Goal: Task Accomplishment & Management: Complete application form

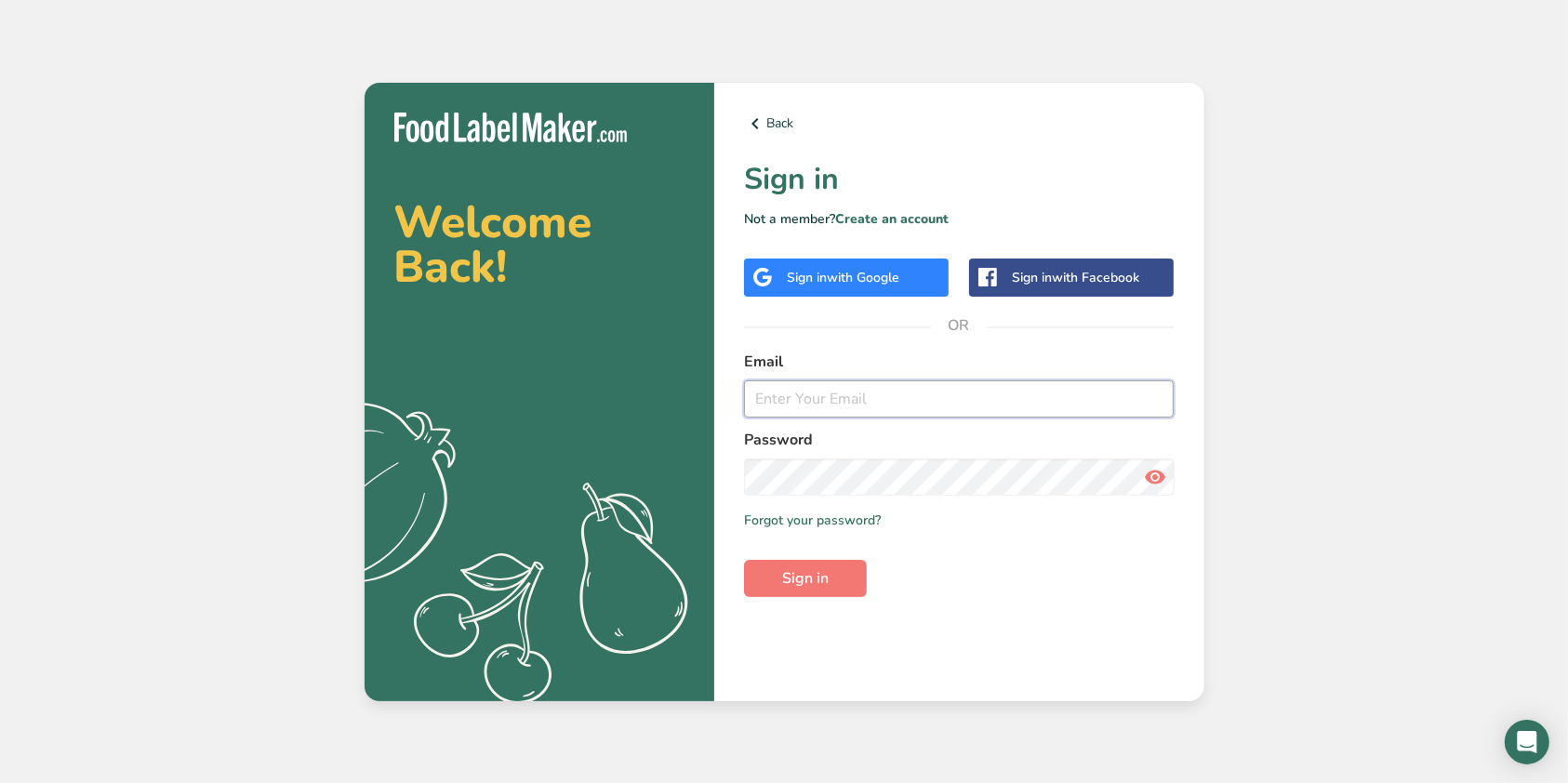
click at [1017, 391] on input "email" at bounding box center [959, 398] width 431 height 37
click at [841, 398] on input "email" at bounding box center [959, 398] width 431 height 37
type input "[EMAIL_ADDRESS][DOMAIN_NAME]"
click at [744, 560] on button "Sign in" at bounding box center [805, 578] width 122 height 37
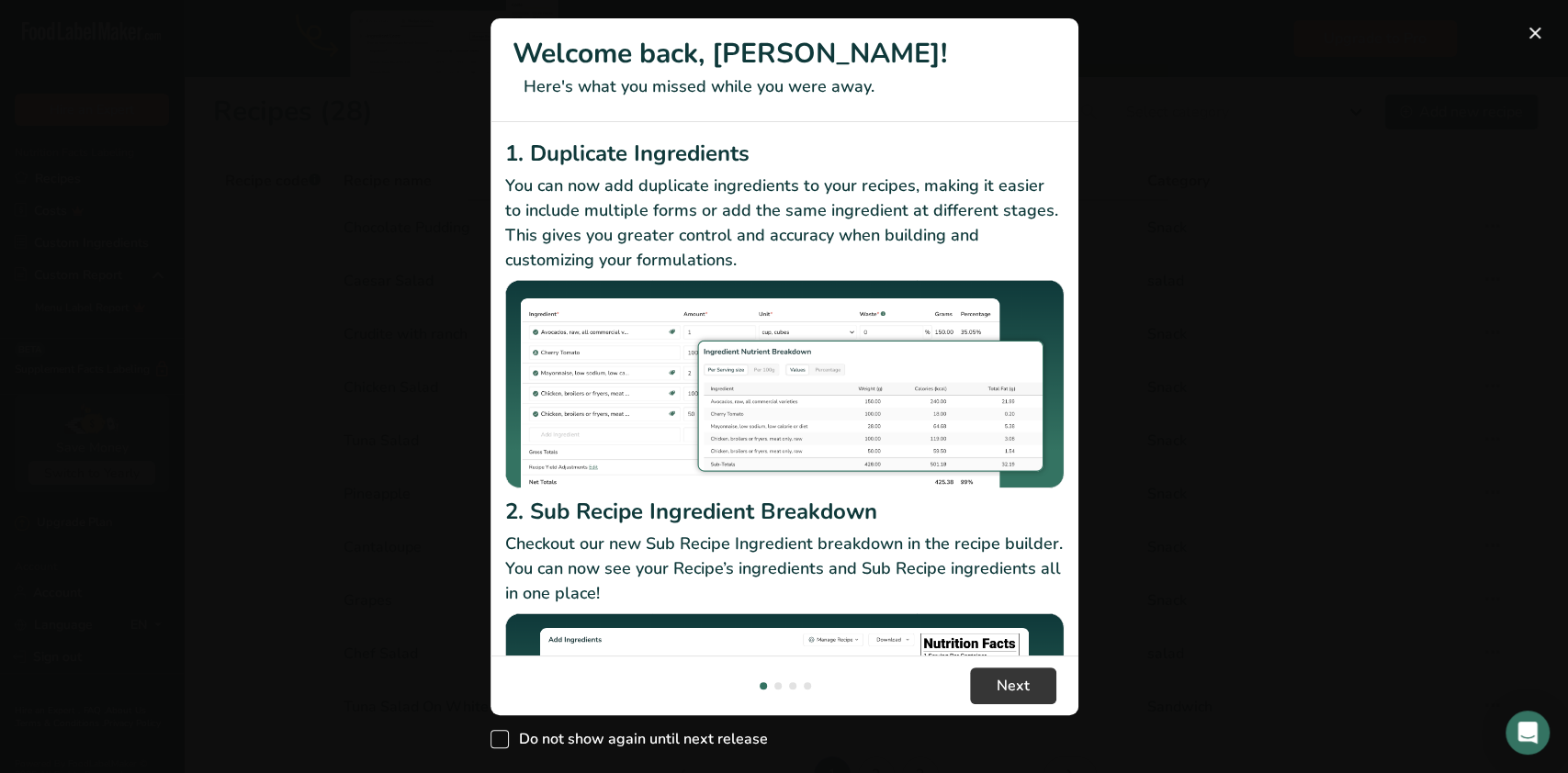
click at [496, 738] on span "New Features" at bounding box center [499, 739] width 19 height 19
click at [496, 738] on input "Do not show again until next release" at bounding box center [496, 740] width 12 height 12
checkbox input "true"
click at [1540, 31] on button "New Features" at bounding box center [1535, 33] width 29 height 29
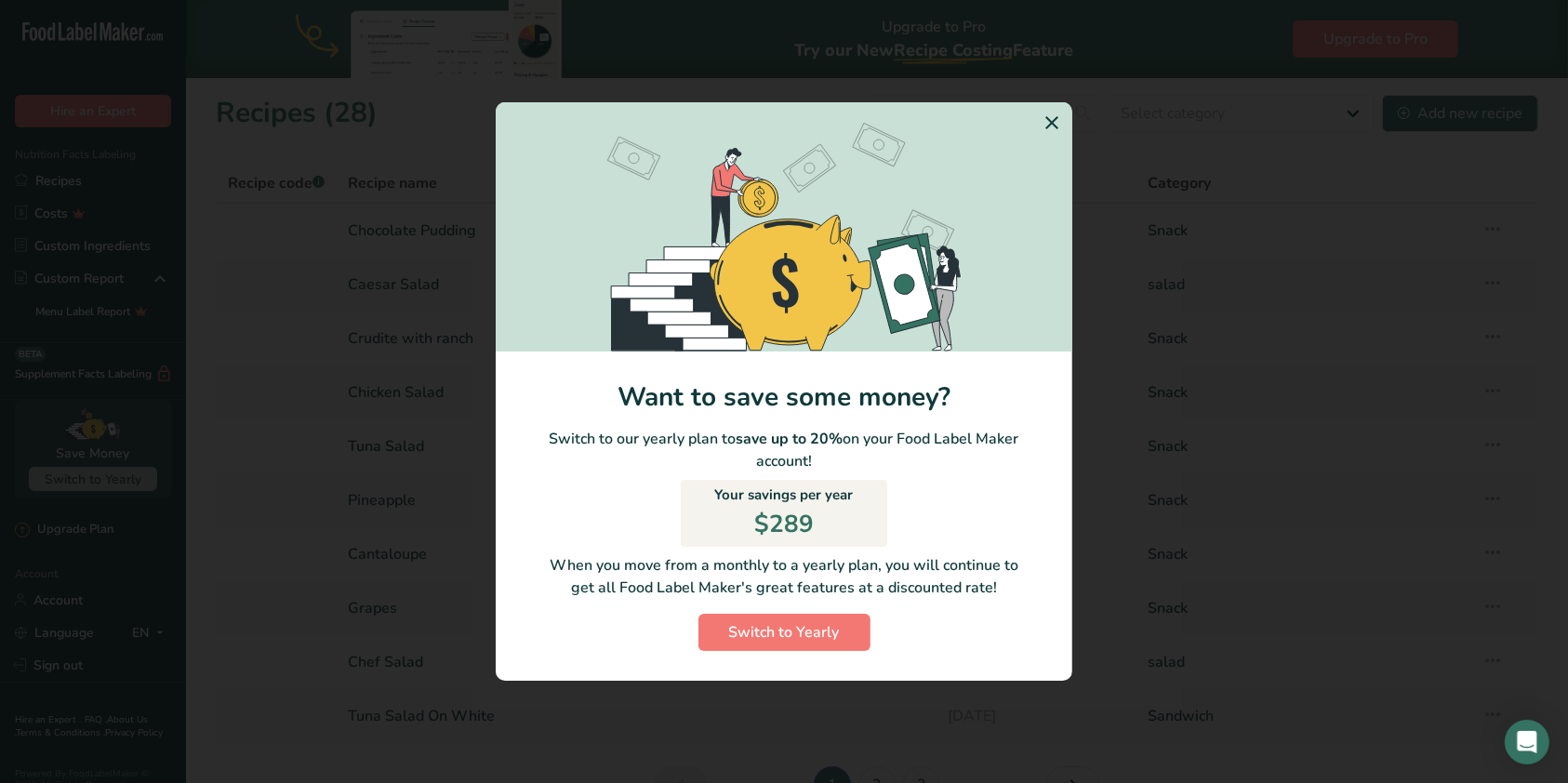
click at [1051, 122] on icon "Switch to Yearly Modal" at bounding box center [1052, 123] width 22 height 34
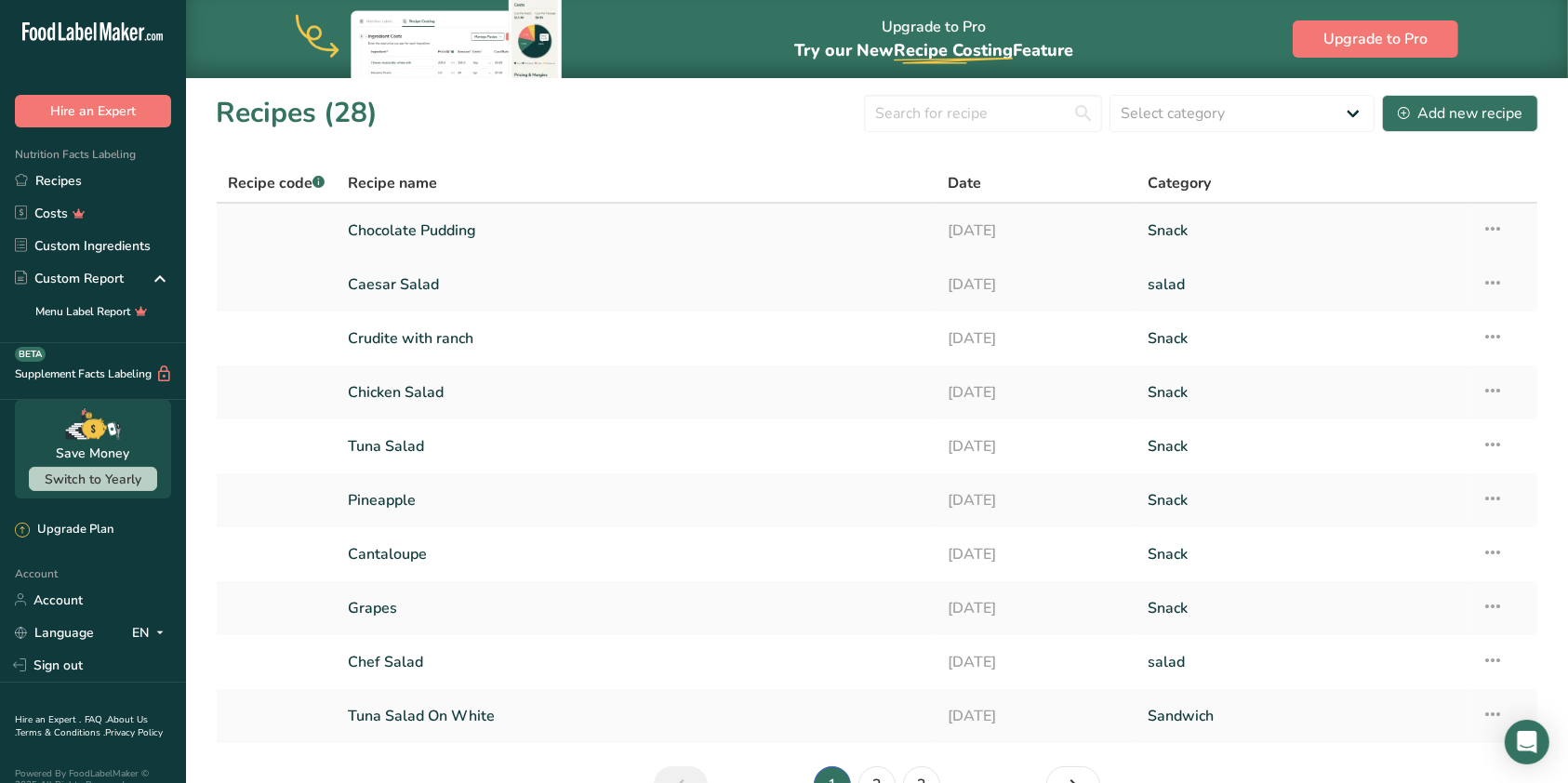
click at [454, 235] on link "Chocolate Pudding" at bounding box center [637, 230] width 578 height 39
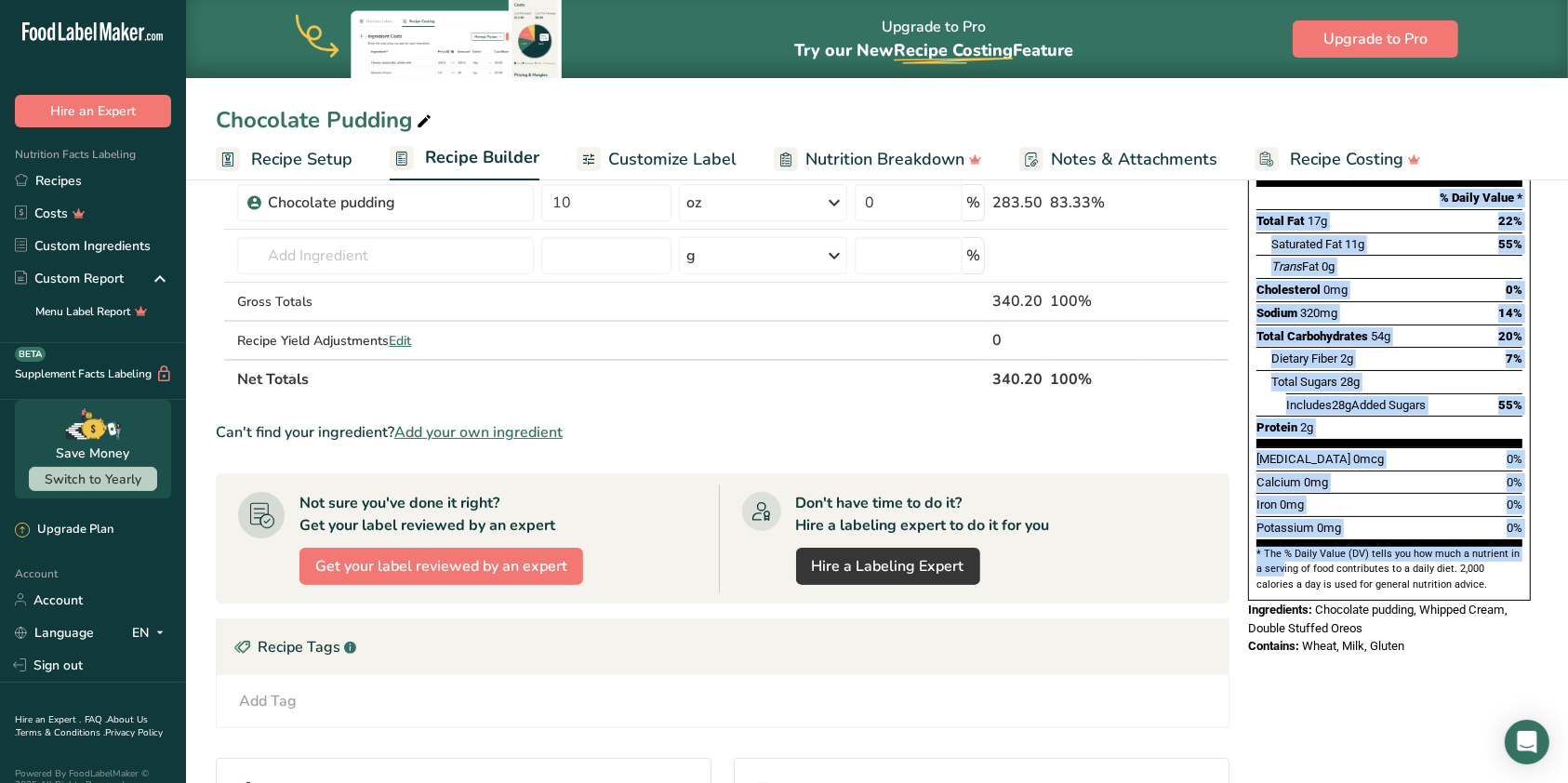
scroll to position [123, 0]
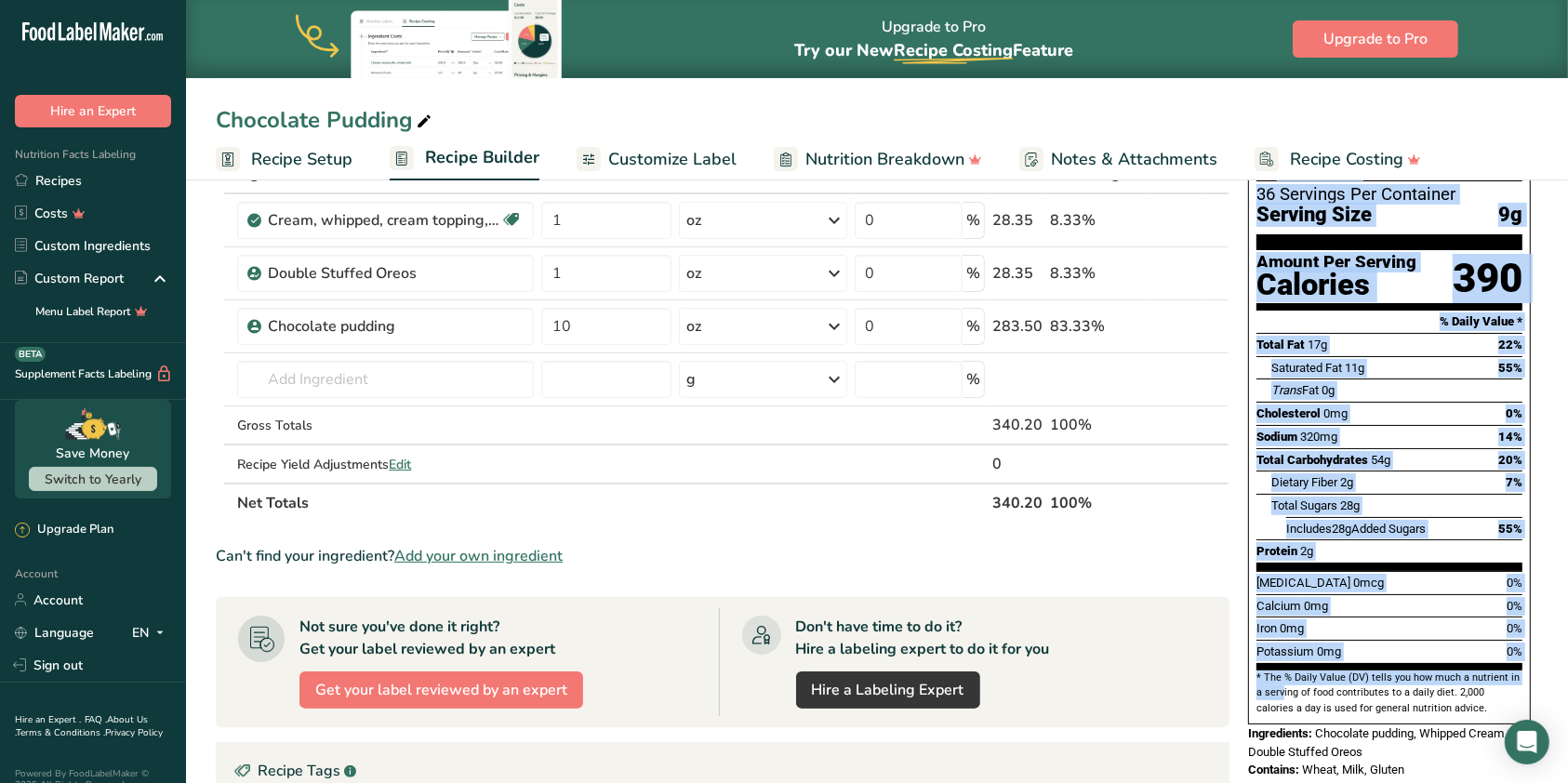
drag, startPoint x: 1312, startPoint y: 238, endPoint x: 1508, endPoint y: 515, distance: 339.3
click at [1508, 515] on div "Nutrition Facts 36 Servings Per Container Serving Size 9g Amount Per Serving Ca…" at bounding box center [1389, 406] width 283 height 637
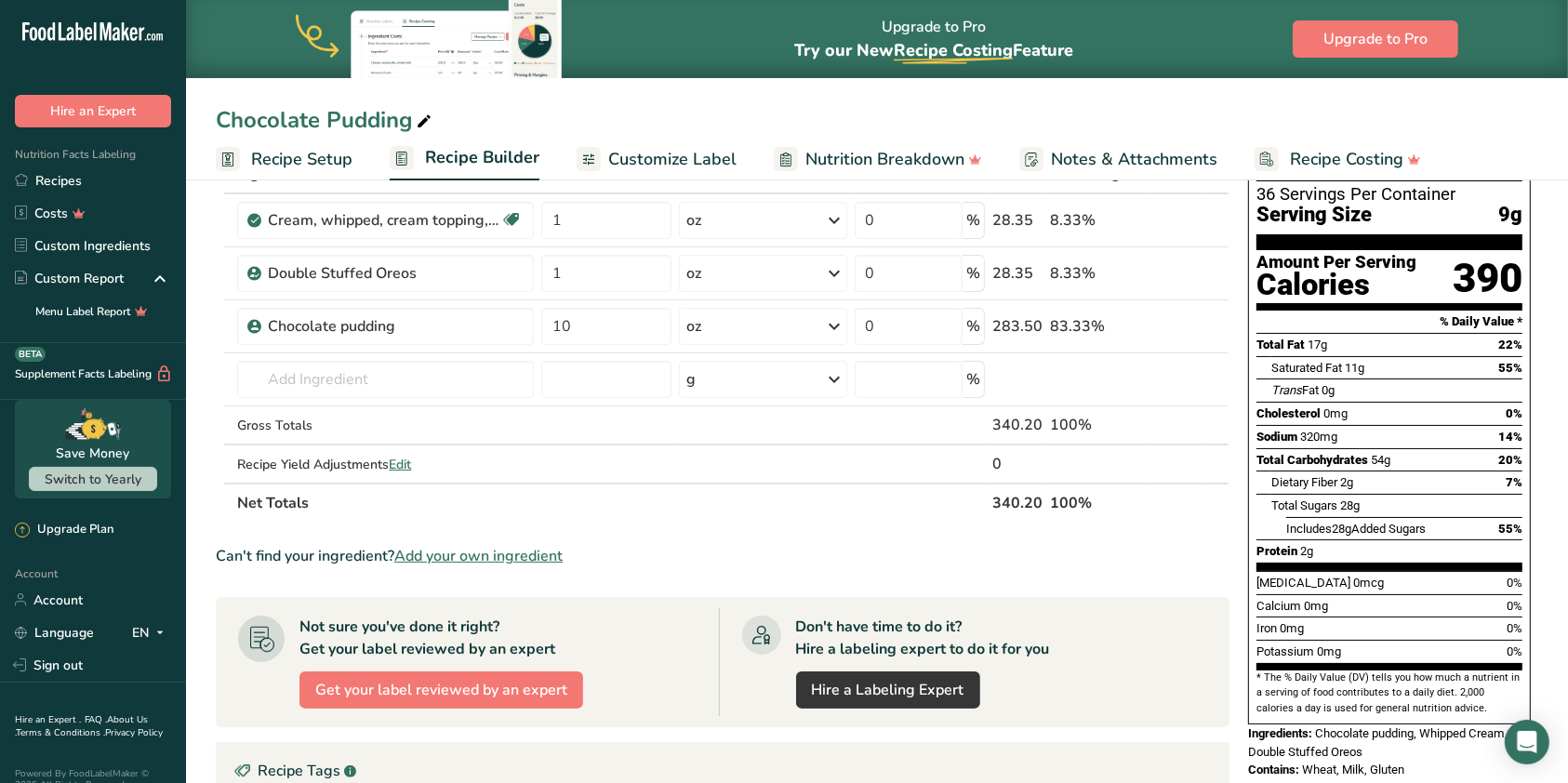
click at [1459, 726] on span "Chocolate pudding, Whipped Cream, Double Stuffed Oreos" at bounding box center [1377, 742] width 260 height 33
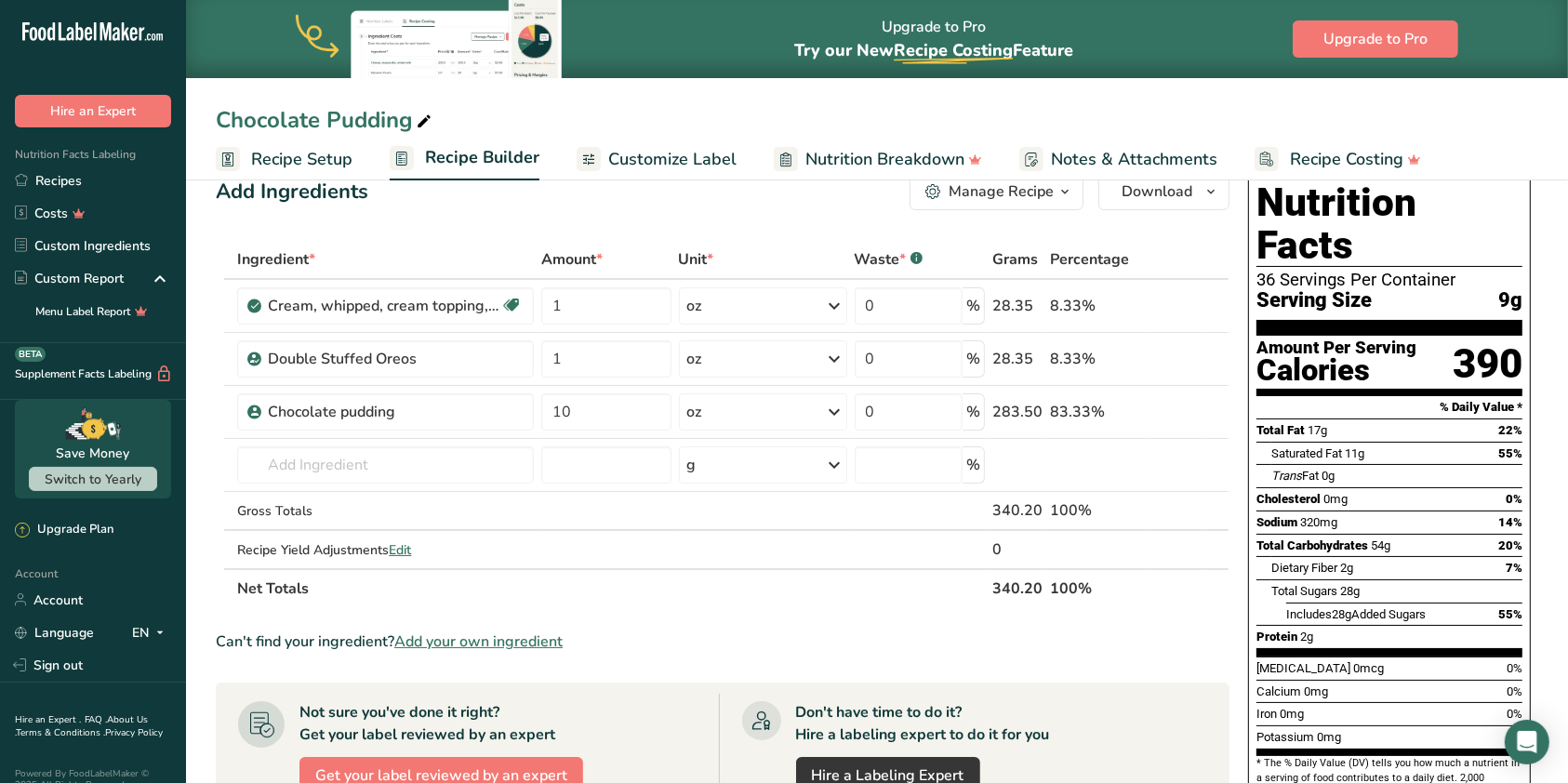
scroll to position [0, 0]
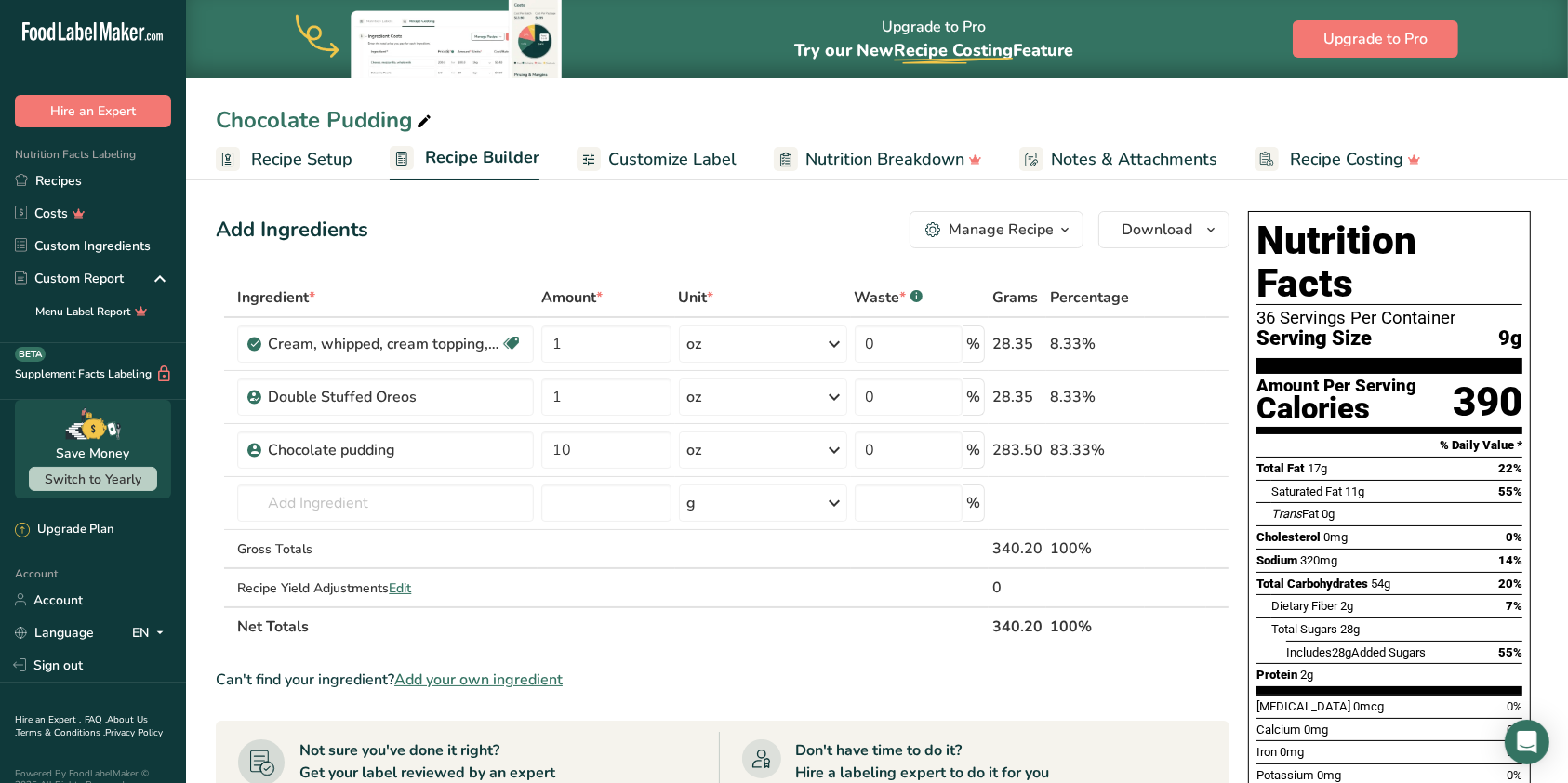
click at [651, 155] on span "Customize Label" at bounding box center [672, 159] width 128 height 25
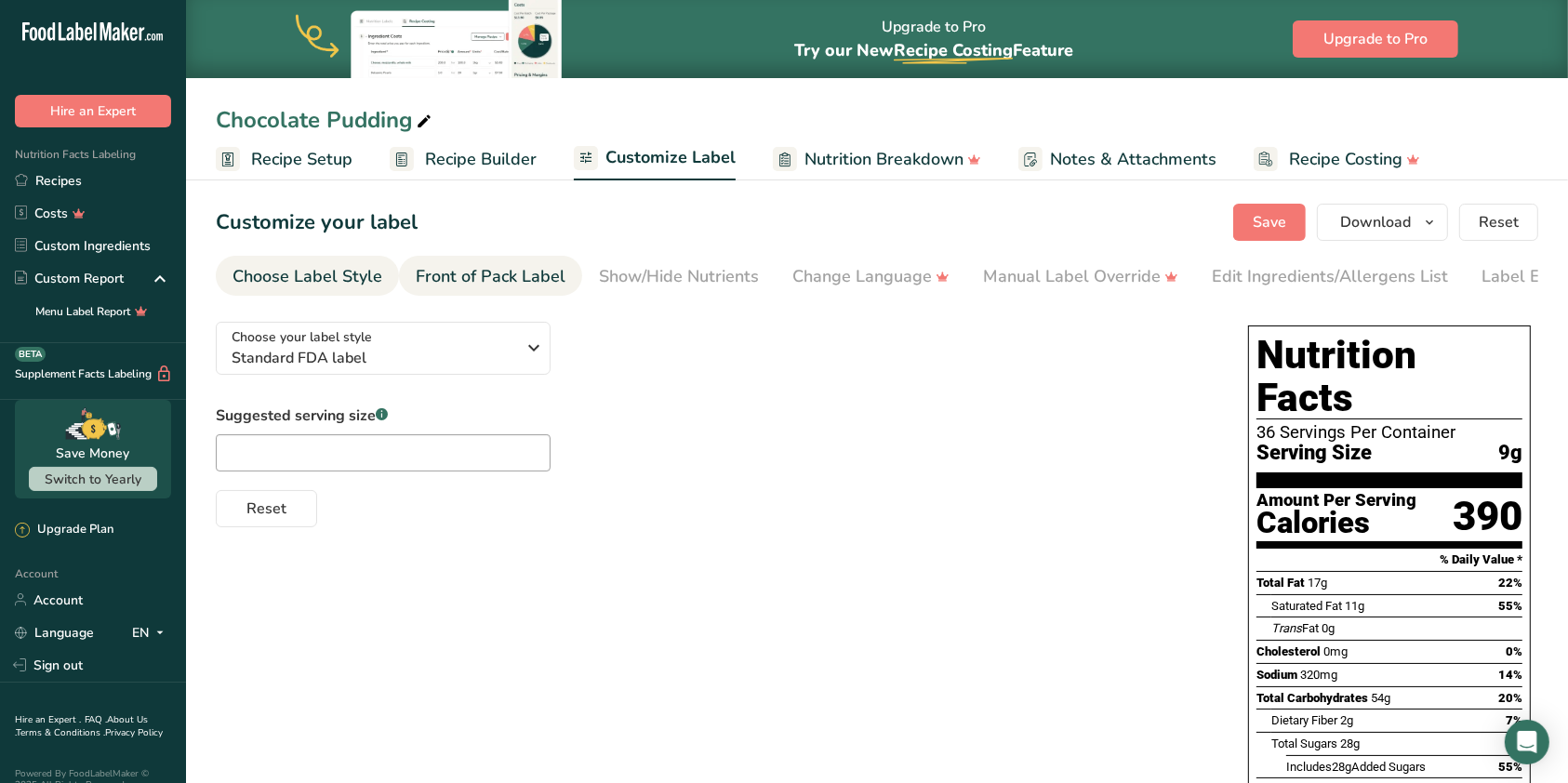
click at [491, 282] on div "Front of Pack Label" at bounding box center [490, 276] width 149 height 25
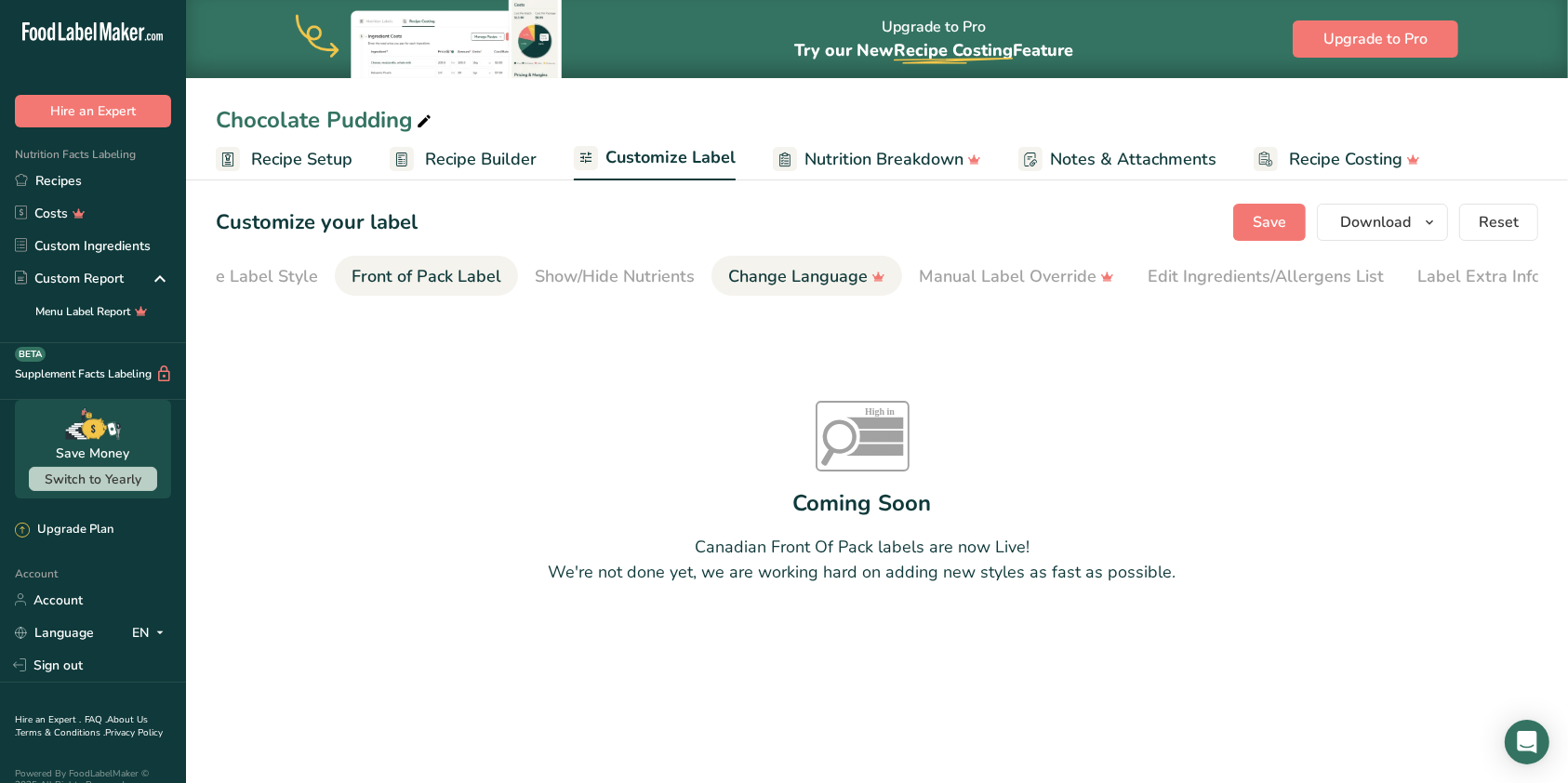
scroll to position [0, 73]
click at [286, 284] on div "Choose Label Style" at bounding box center [235, 276] width 149 height 25
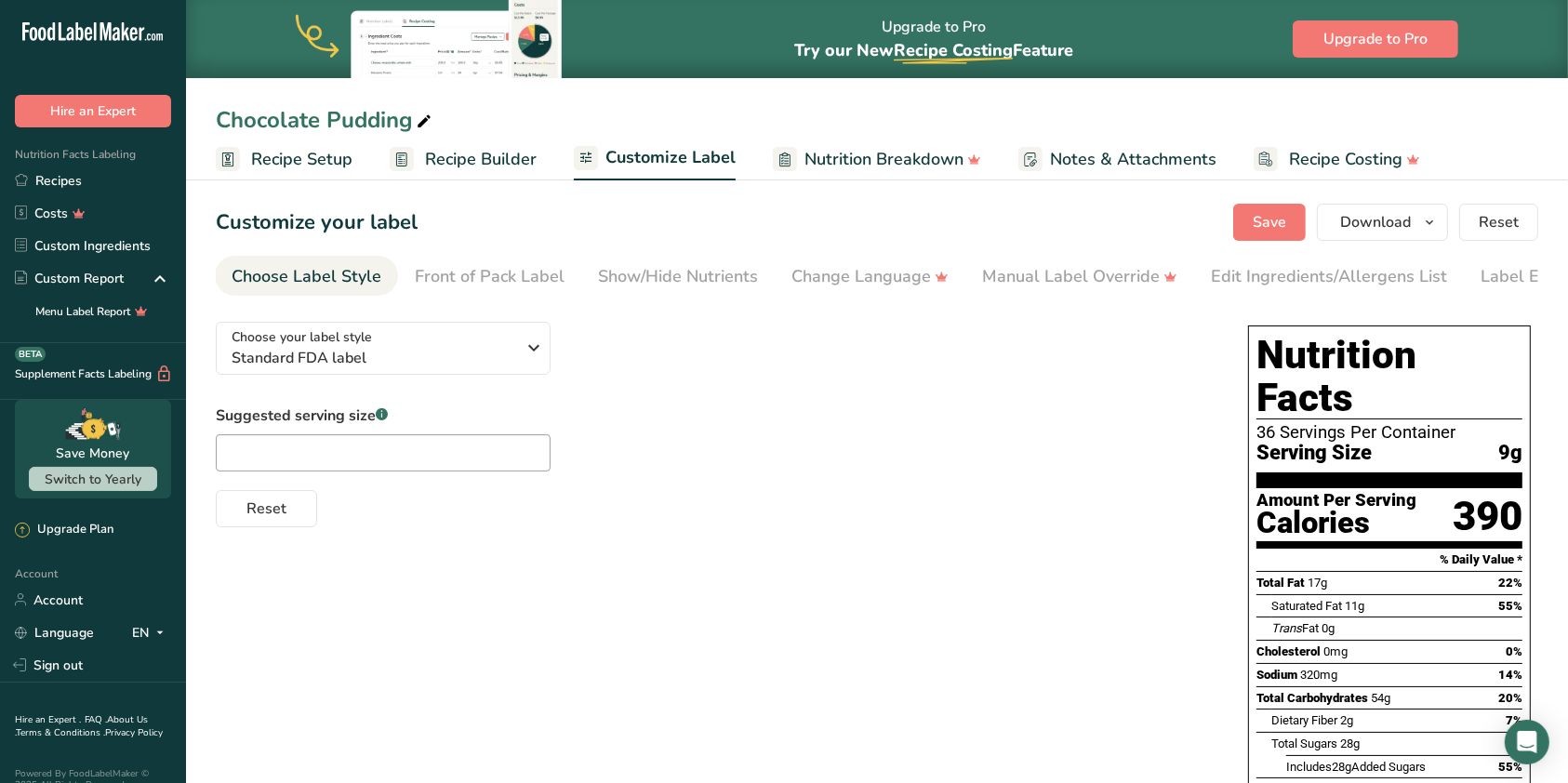
scroll to position [0, 0]
click at [863, 149] on span "Nutrition Breakdown" at bounding box center [884, 159] width 159 height 25
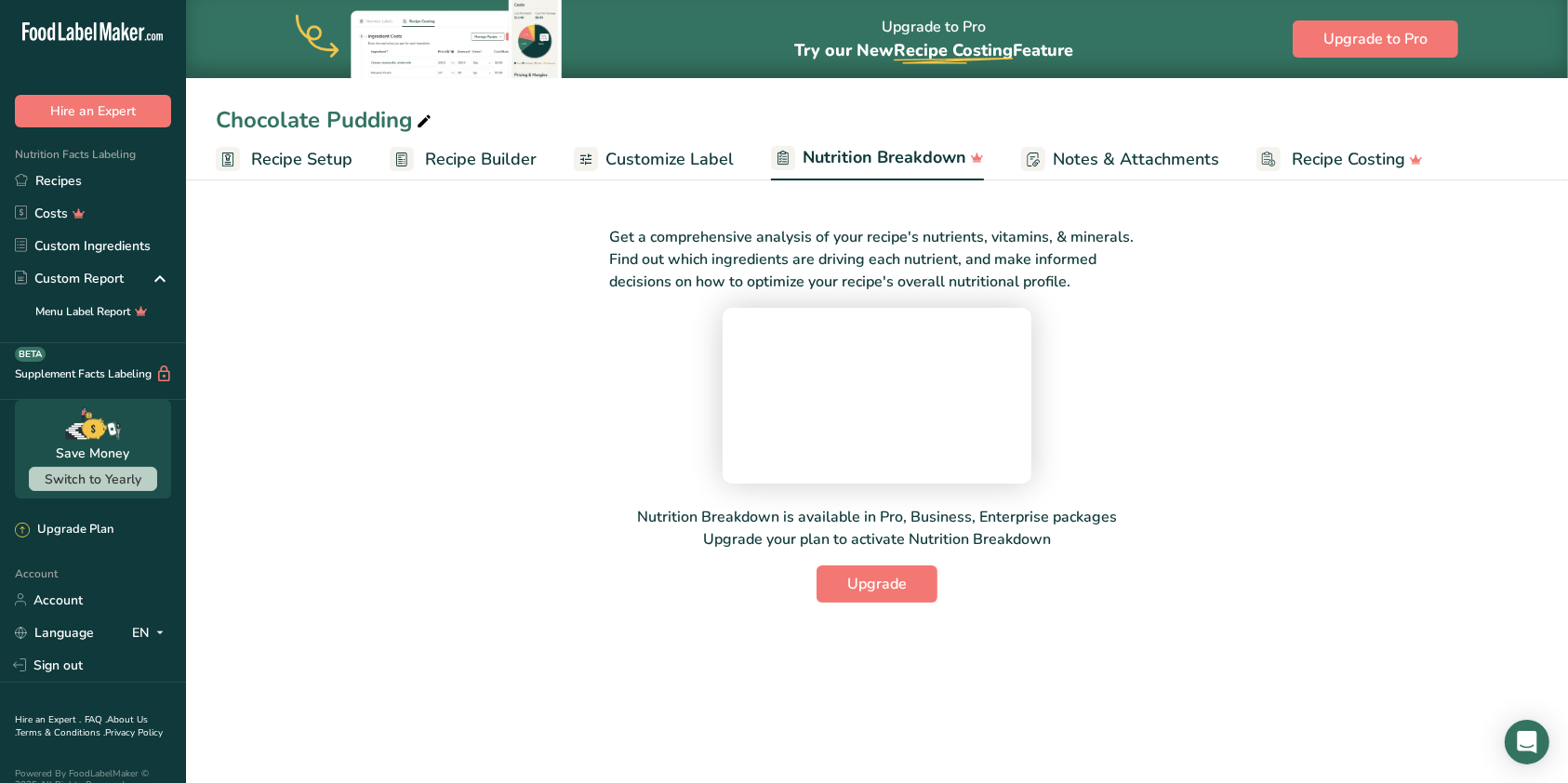
click at [1160, 154] on span "Notes & Attachments" at bounding box center [1135, 159] width 166 height 25
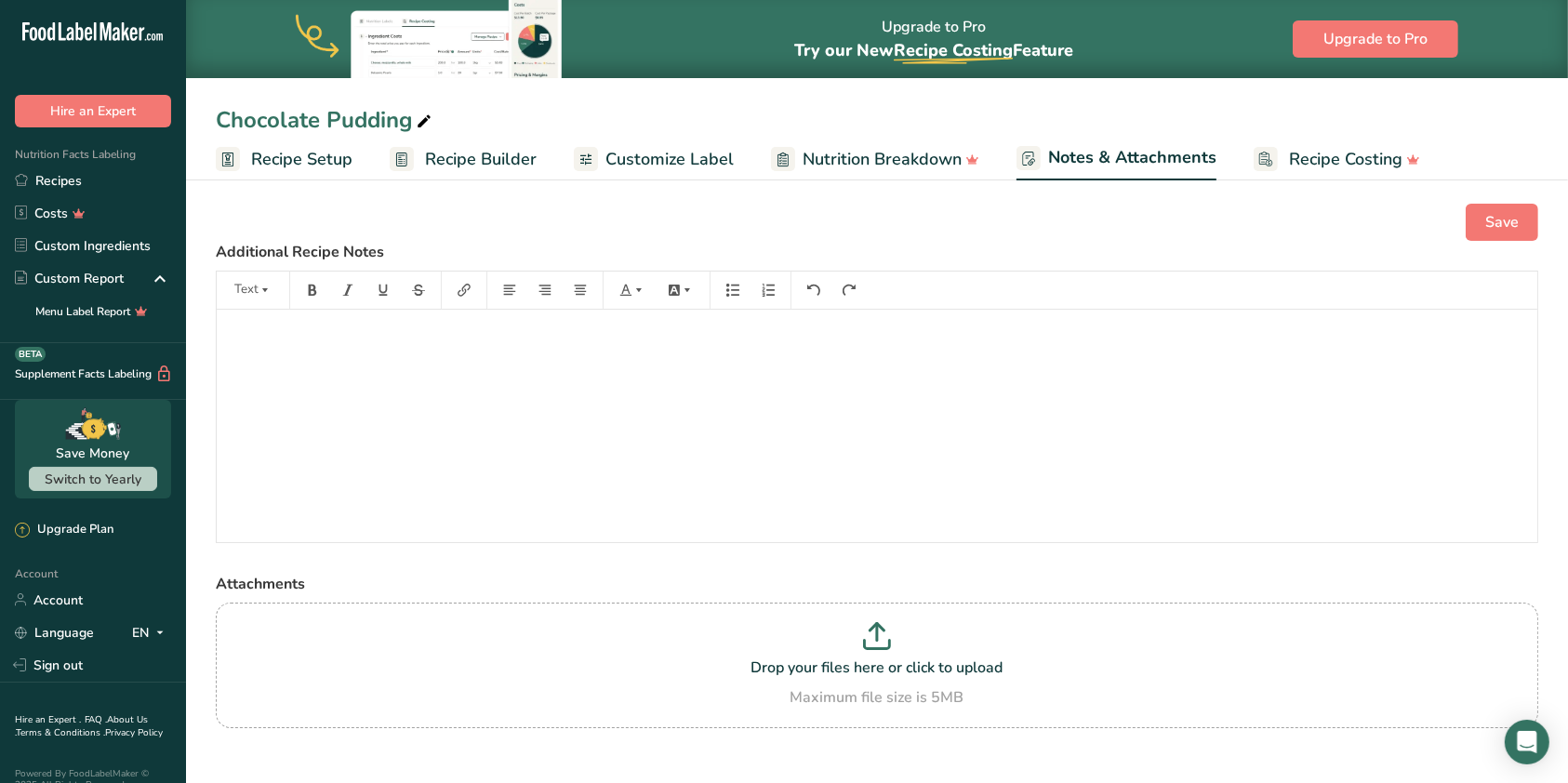
click at [276, 163] on span "Recipe Setup" at bounding box center [301, 159] width 101 height 25
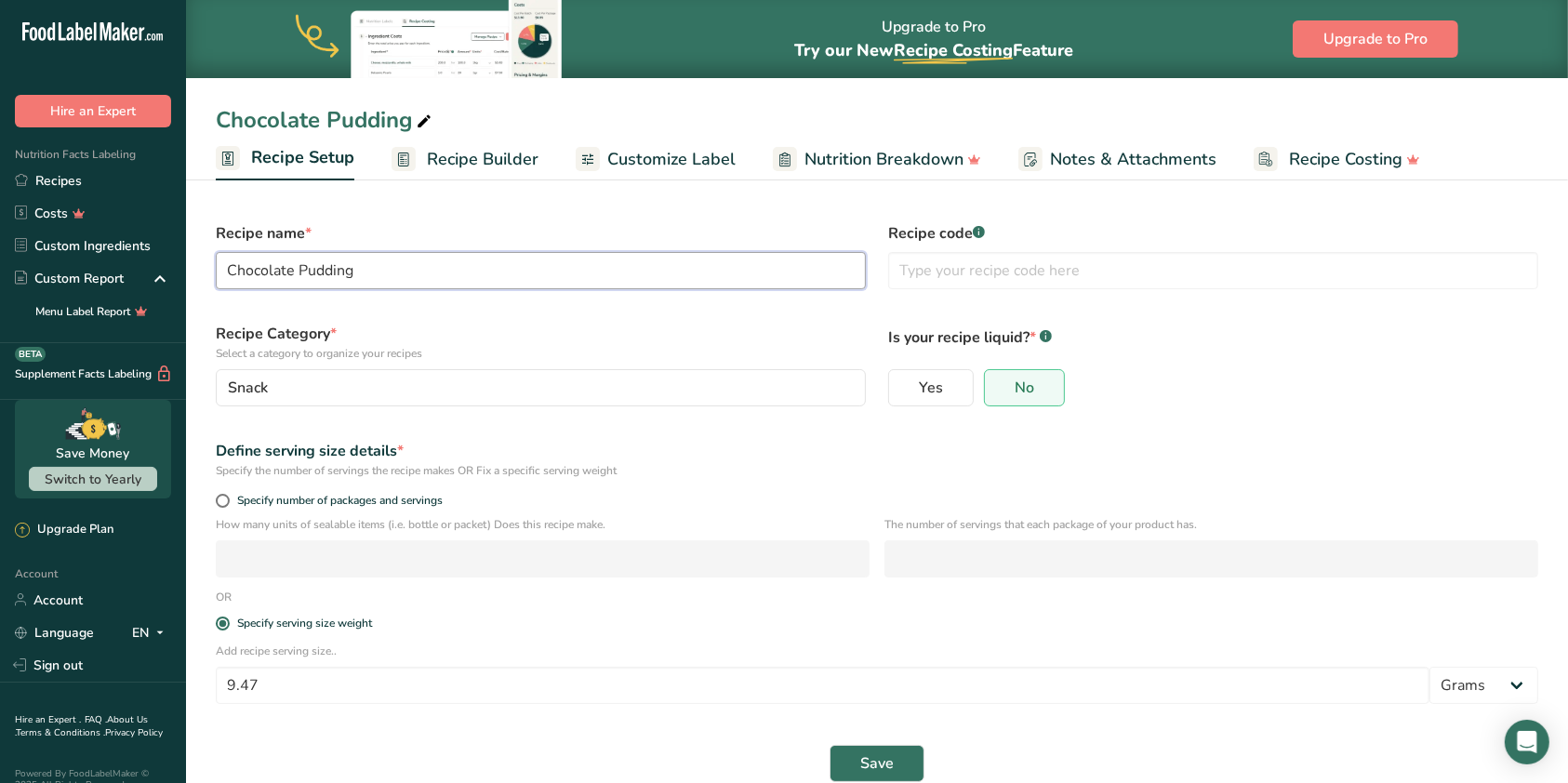
drag, startPoint x: 365, startPoint y: 264, endPoint x: 201, endPoint y: 265, distance: 164.0
click at [201, 265] on section "Recipe name * Chocolate Pudding Recipe code .a-a{fill:#347362;}.b-a{fill:#fff;}…" at bounding box center [877, 492] width 1382 height 638
click at [534, 331] on label "Recipe Category * Select a category to organize your recipes" at bounding box center [540, 341] width 650 height 39
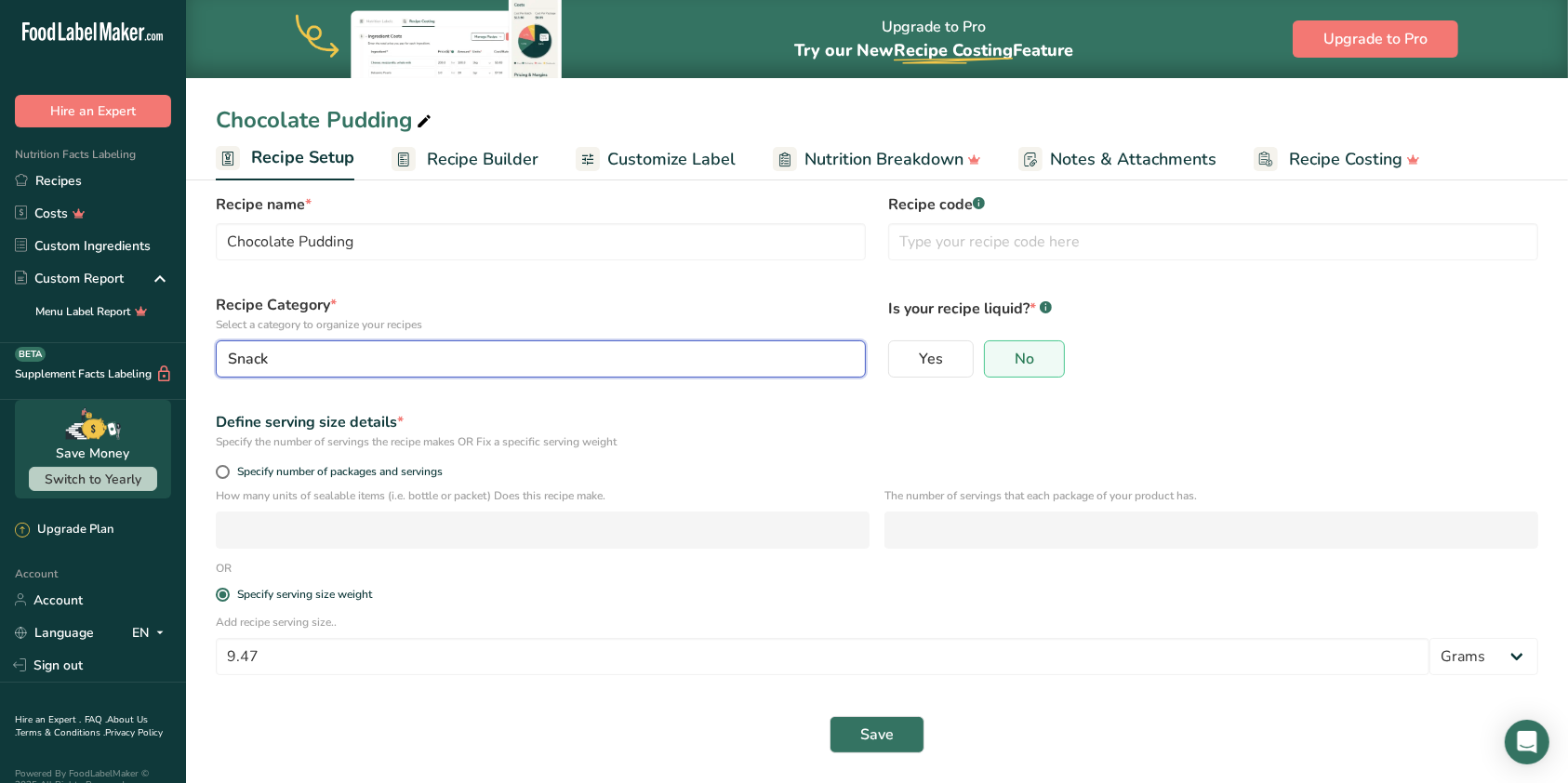
click at [310, 360] on div "Snack" at bounding box center [535, 359] width 615 height 22
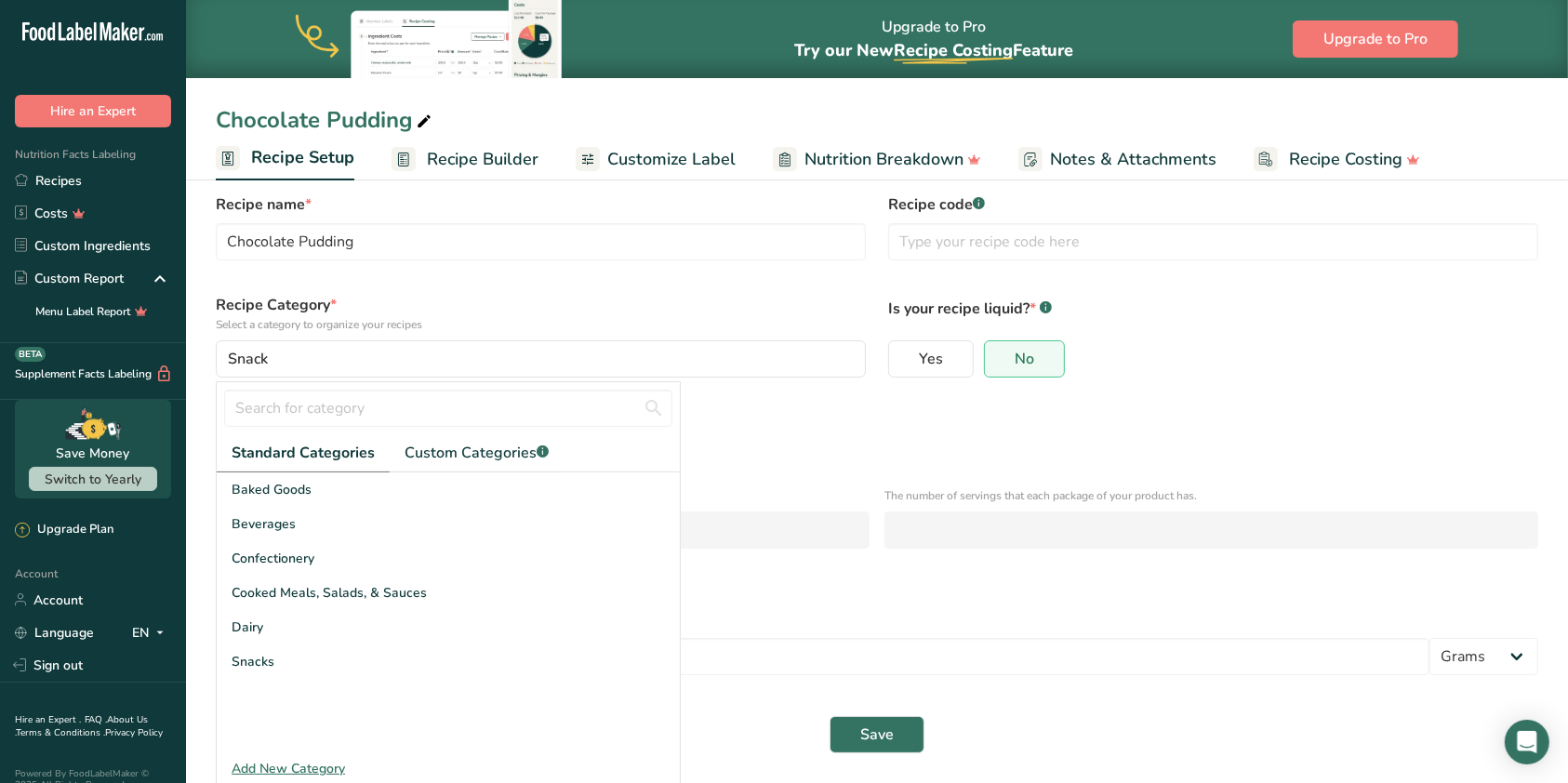
click at [824, 406] on div "Define serving size details * Specify the number of servings the recipe makes O…" at bounding box center [878, 431] width 1345 height 62
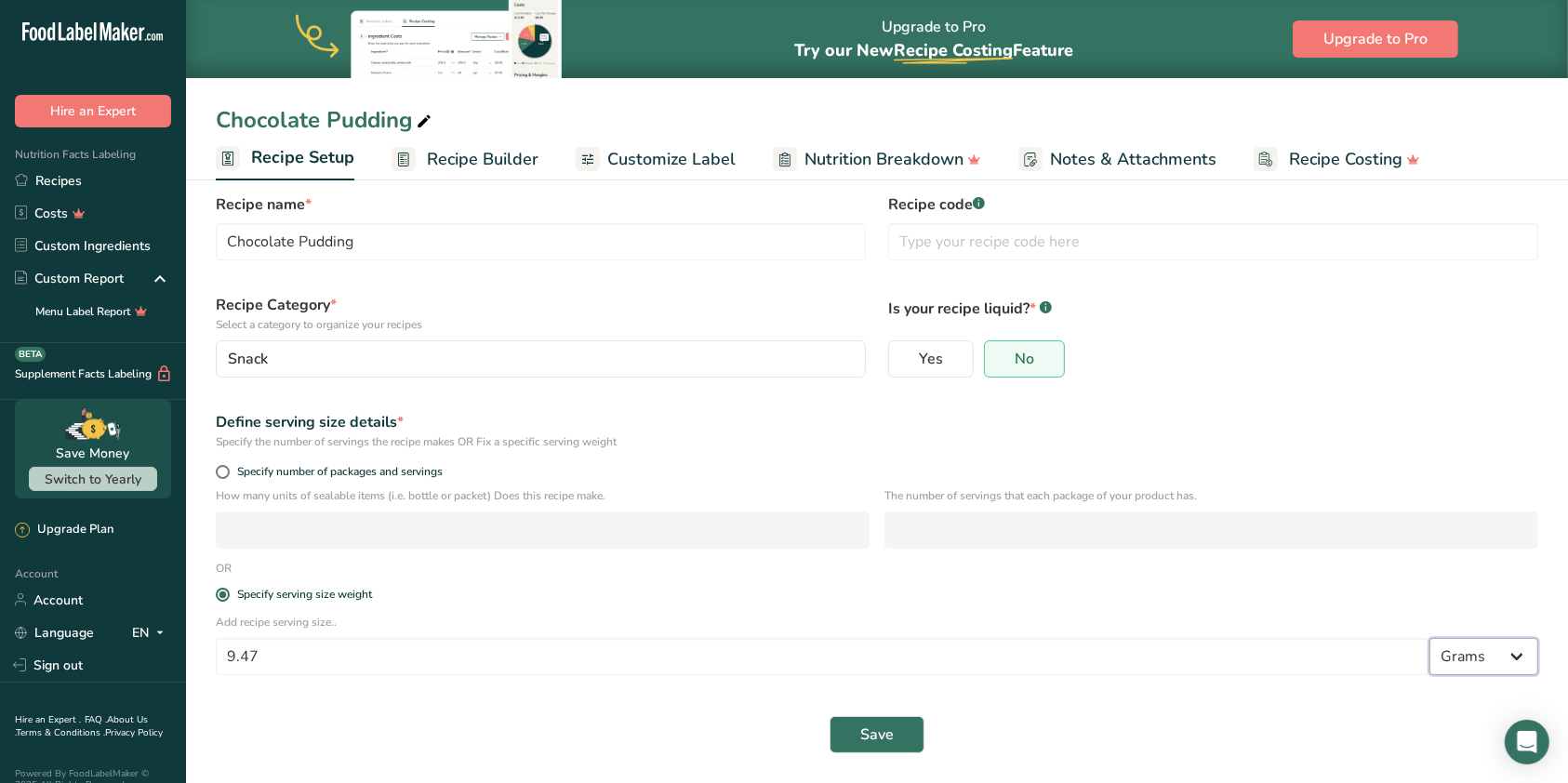
click at [1506, 652] on select "Grams kg mg mcg lb oz l mL fl oz tbsp tsp cup qt gallon" at bounding box center [1483, 656] width 108 height 37
click at [1430, 638] on select "Grams kg mg mcg lb oz l mL fl oz tbsp tsp cup qt gallon" at bounding box center [1483, 656] width 108 height 37
click at [1420, 400] on div "Define serving size details * Specify the number of servings the recipe makes O…" at bounding box center [878, 431] width 1345 height 62
click at [873, 741] on span "Save" at bounding box center [878, 734] width 34 height 22
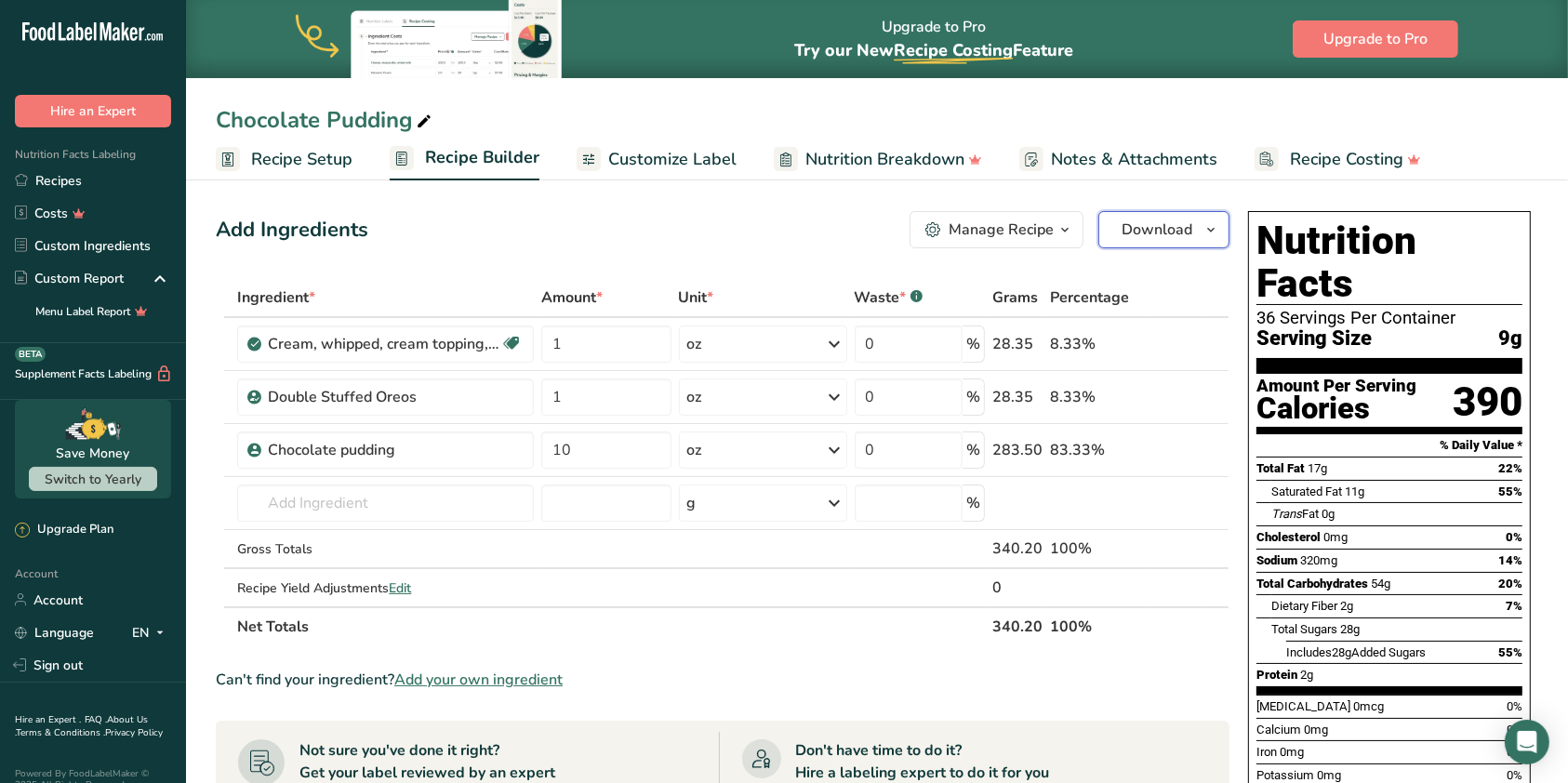
click at [1212, 237] on icon "button" at bounding box center [1210, 230] width 15 height 23
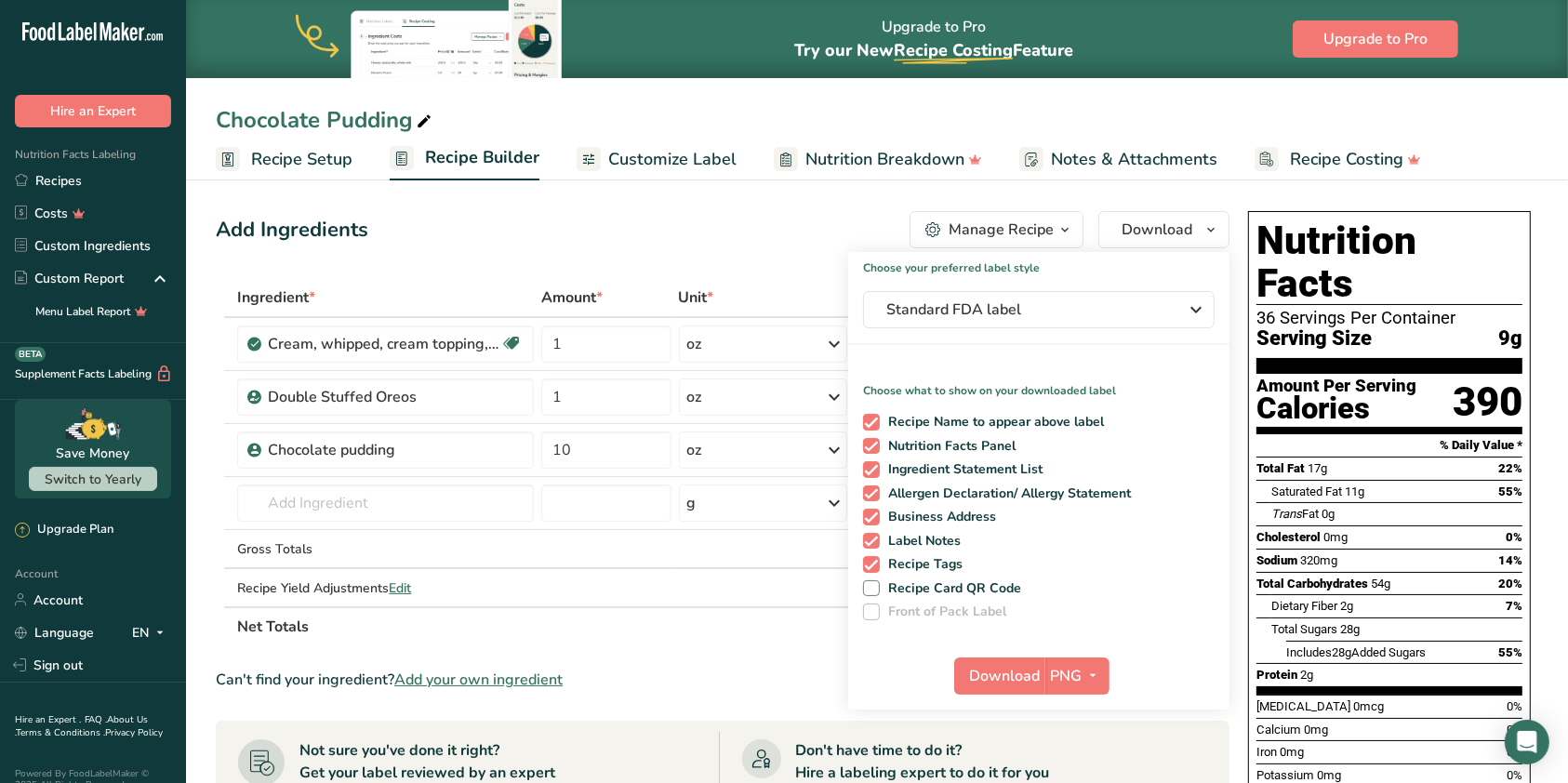
click at [1555, 149] on ul "Recipe Setup Recipe Builder Customize Label Nutrition Breakdown Notes & Attachm…" at bounding box center [877, 158] width 1382 height 44
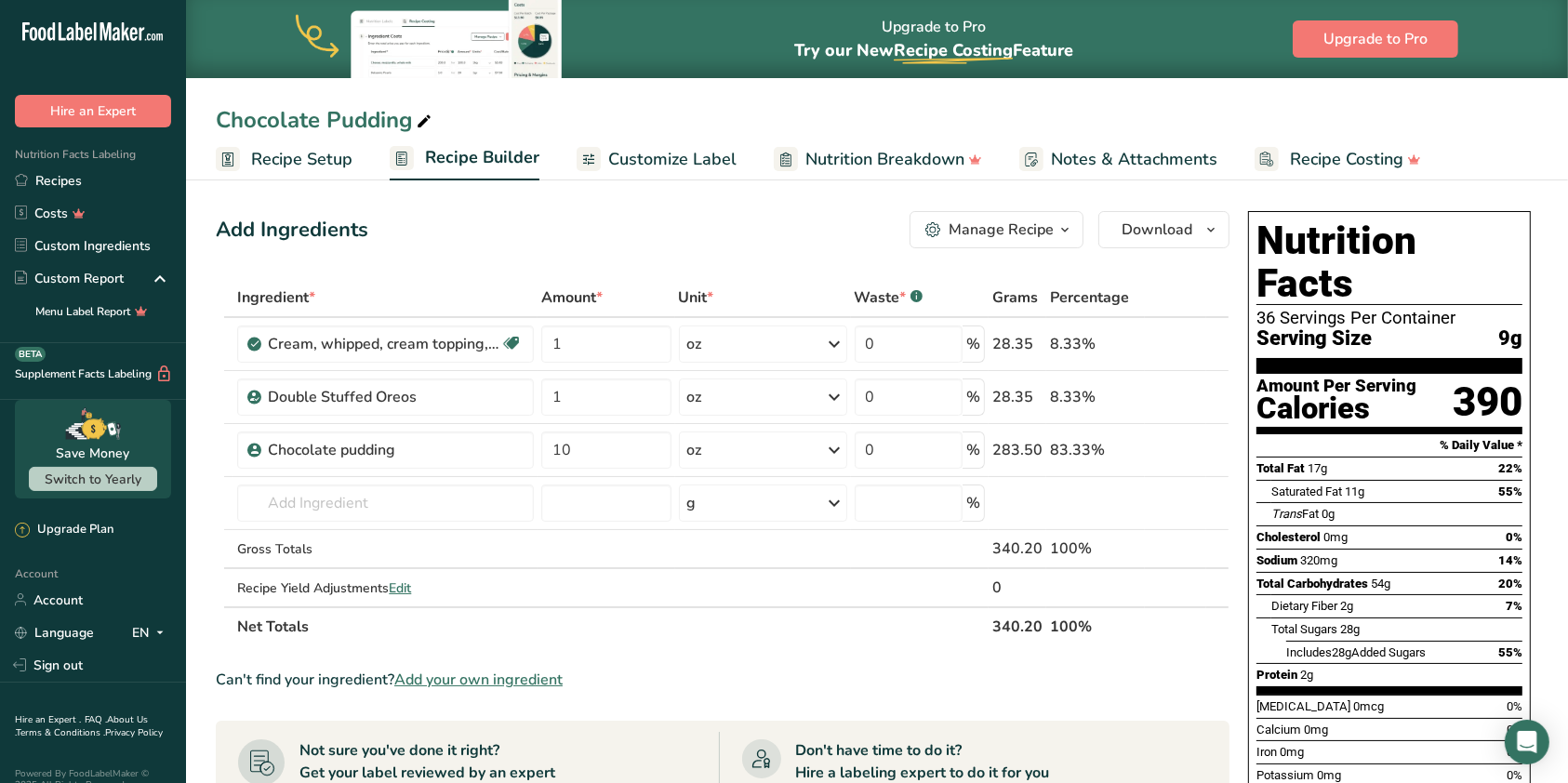
drag, startPoint x: 1253, startPoint y: 230, endPoint x: 1532, endPoint y: 621, distance: 480.3
click at [1532, 621] on div "Nutrition Facts 36 Servings Per Container Serving Size 9g Amount Per Serving Ca…" at bounding box center [1389, 557] width 297 height 706
click at [1531, 616] on div "Nutrition Facts 36 Servings Per Container Serving Size 9g Amount Per Serving Ca…" at bounding box center [1389, 557] width 297 height 706
click at [80, 169] on link "Recipes" at bounding box center [93, 180] width 186 height 33
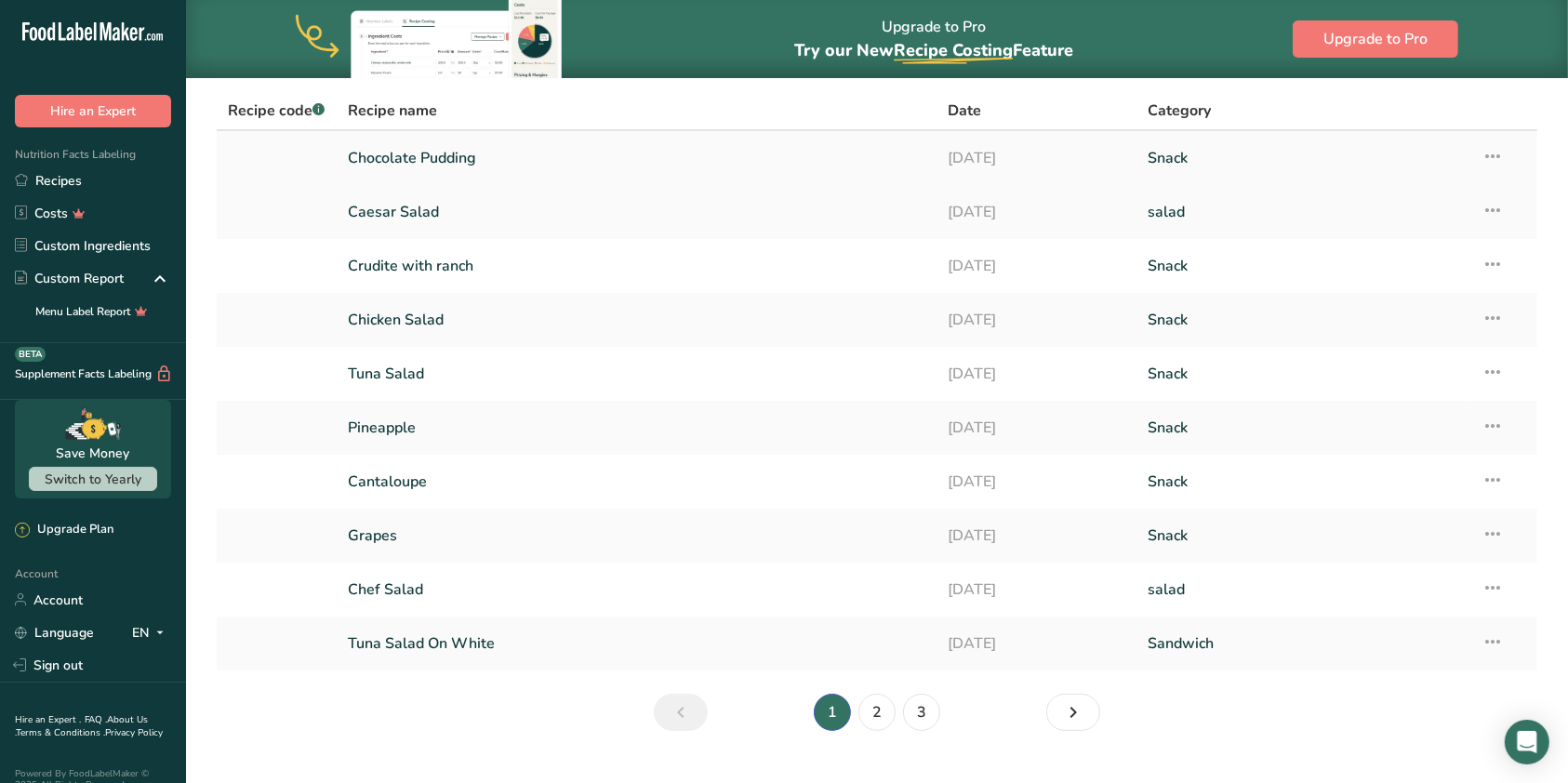
scroll to position [110, 0]
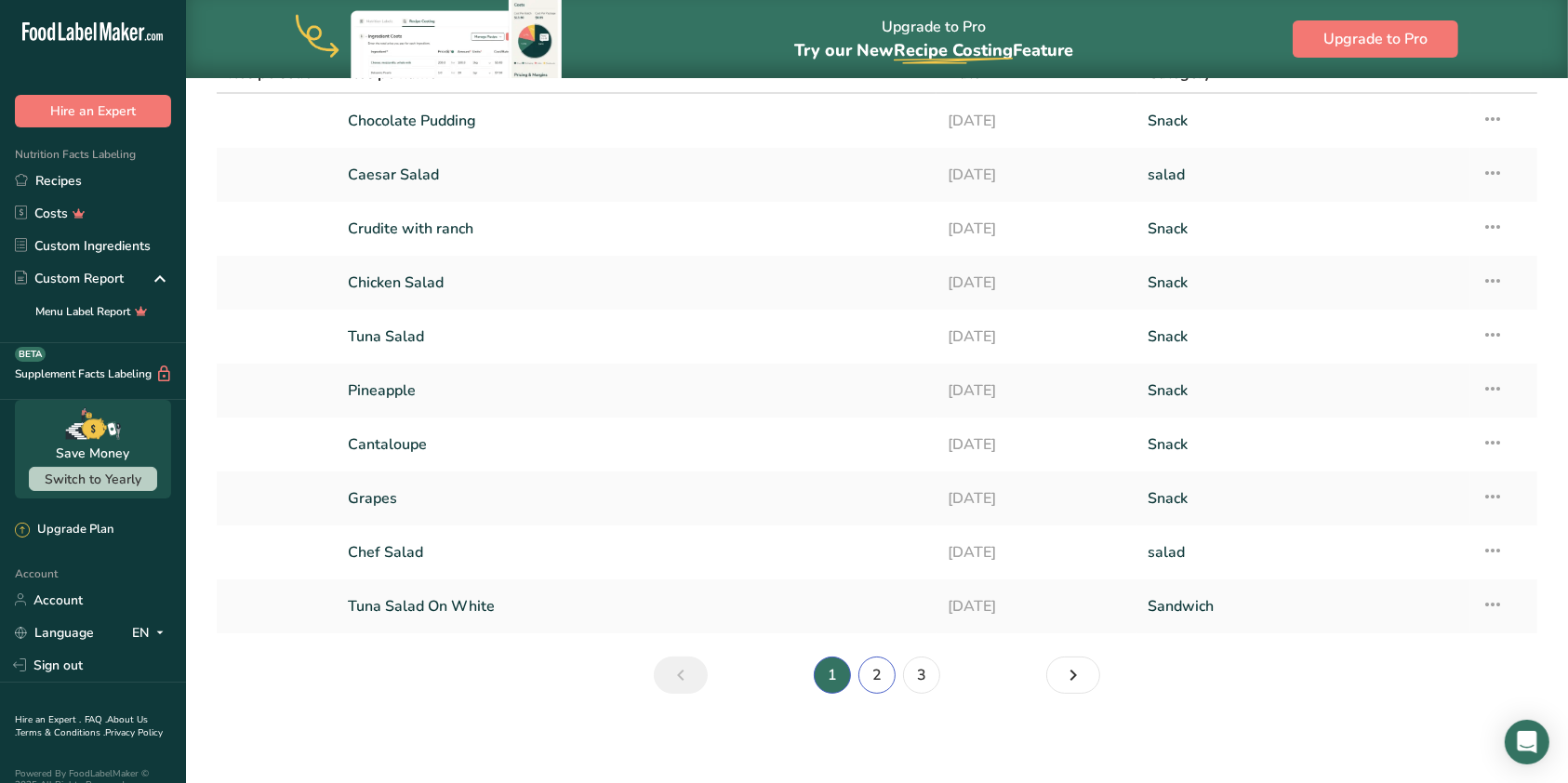
click at [876, 683] on link "2" at bounding box center [877, 675] width 37 height 37
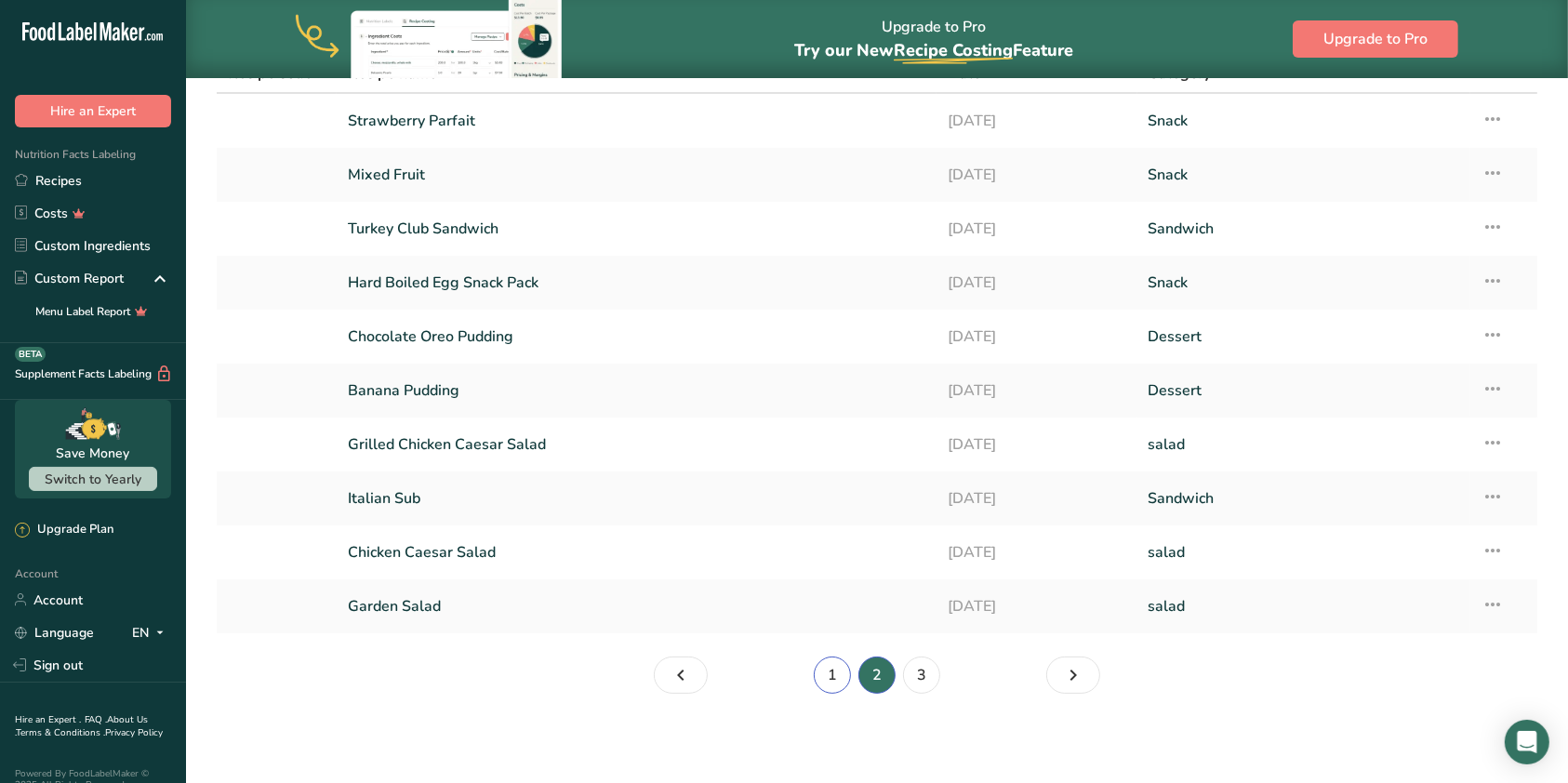
click at [823, 670] on link "1" at bounding box center [832, 675] width 37 height 37
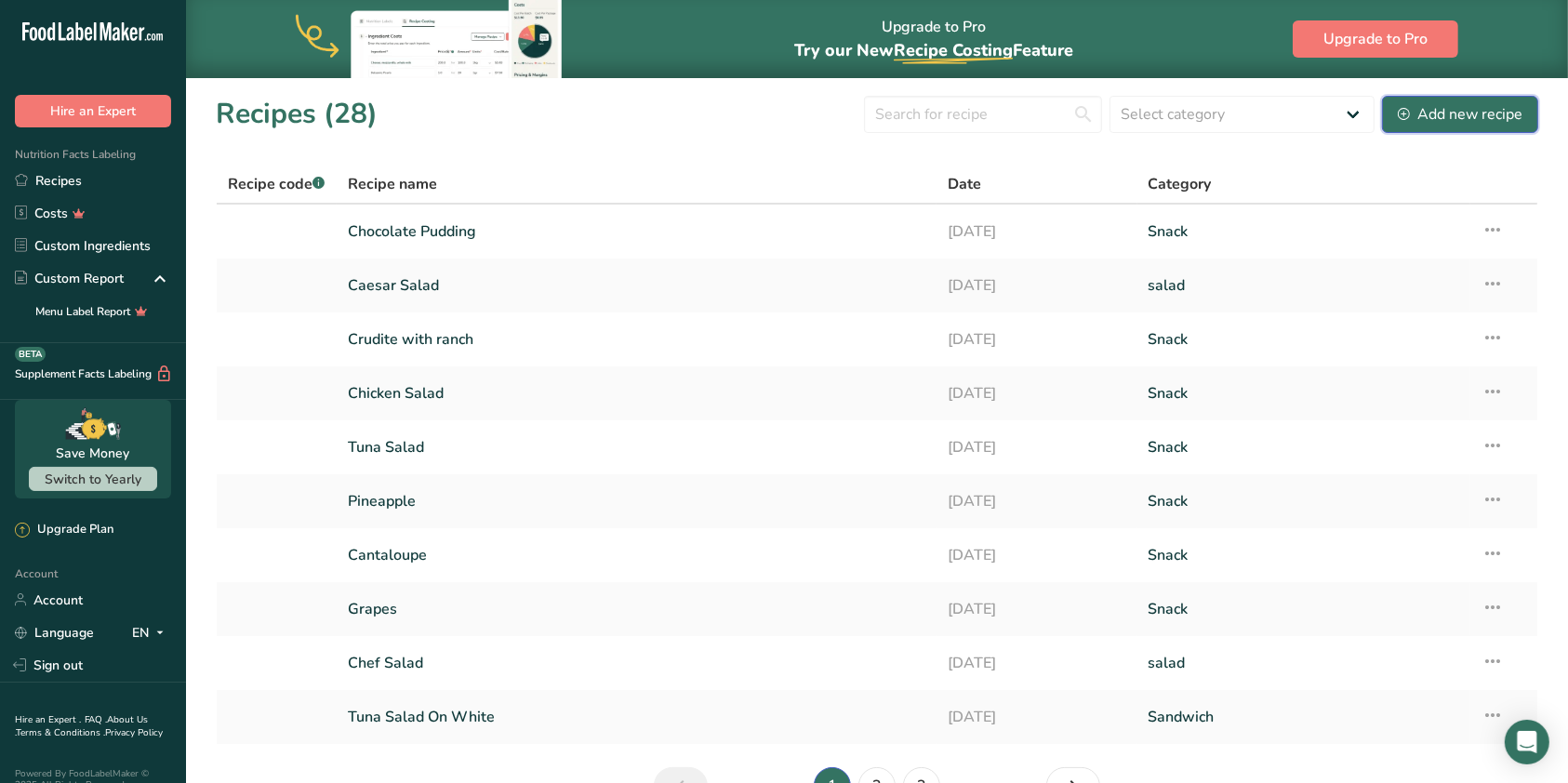
click at [1445, 107] on div "Add new recipe" at bounding box center [1460, 114] width 124 height 22
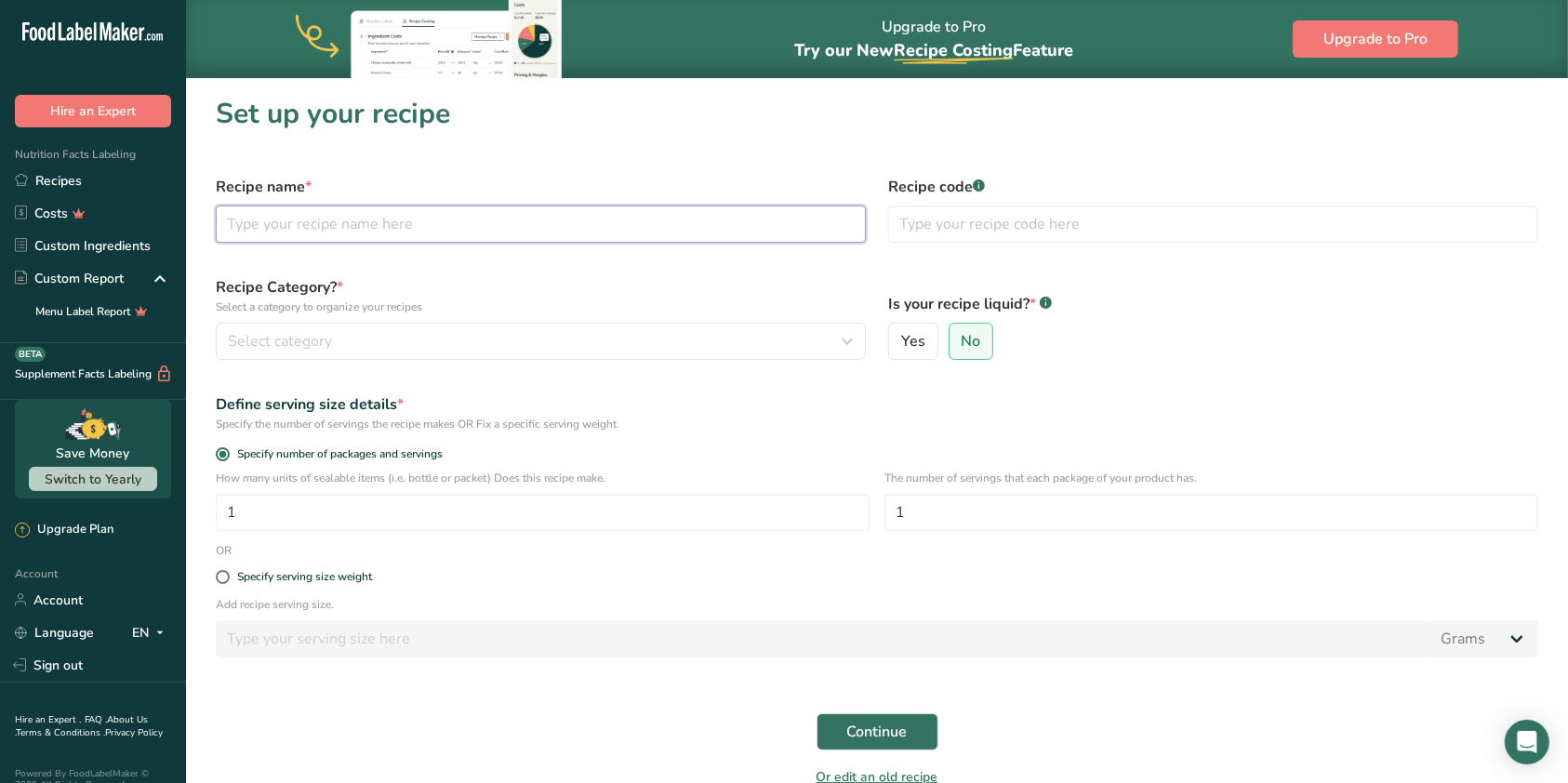
click at [498, 223] on input "text" at bounding box center [540, 224] width 650 height 37
type input "King Cheesecake"
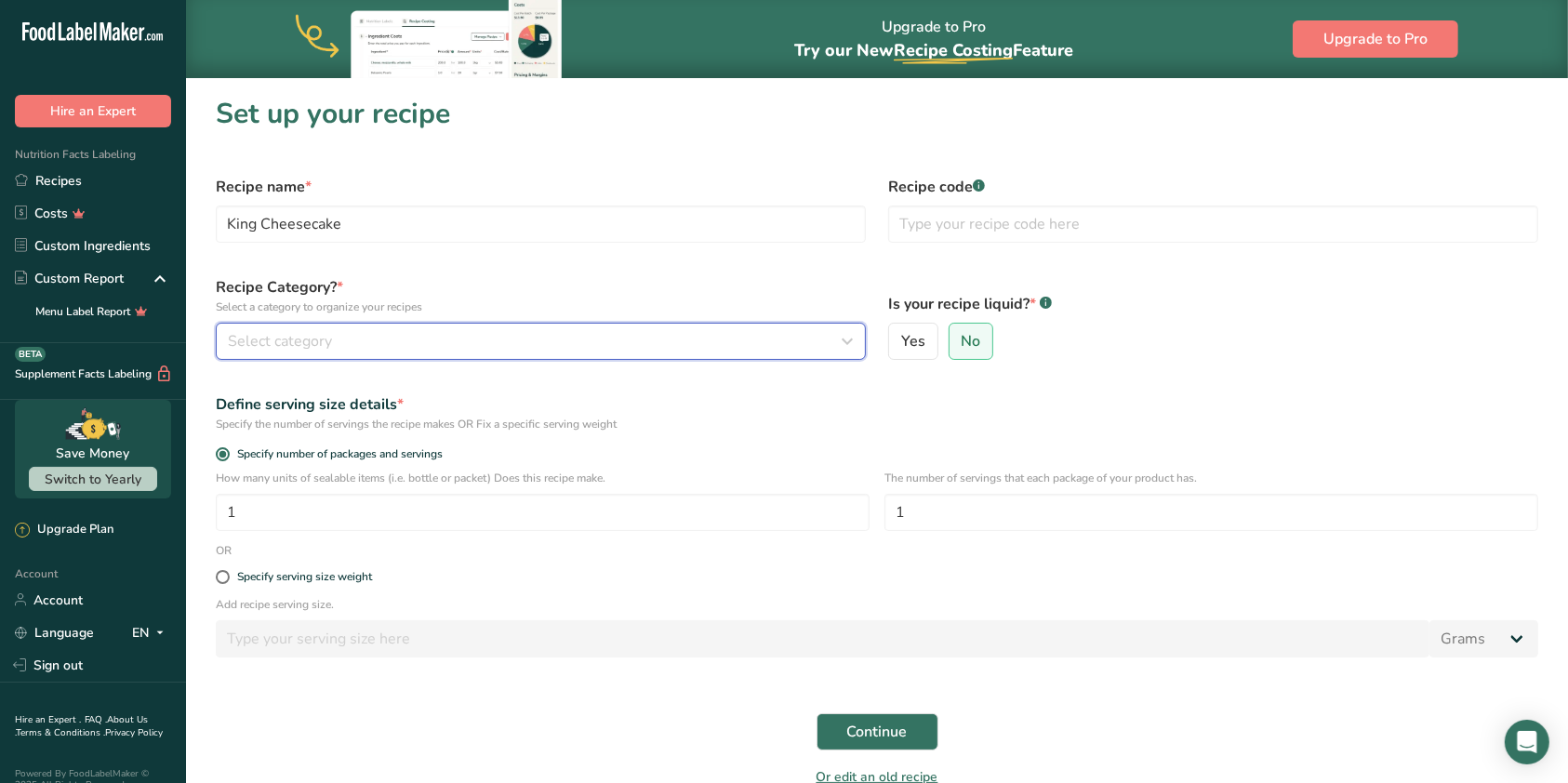
click at [535, 343] on div "Select category" at bounding box center [535, 341] width 615 height 22
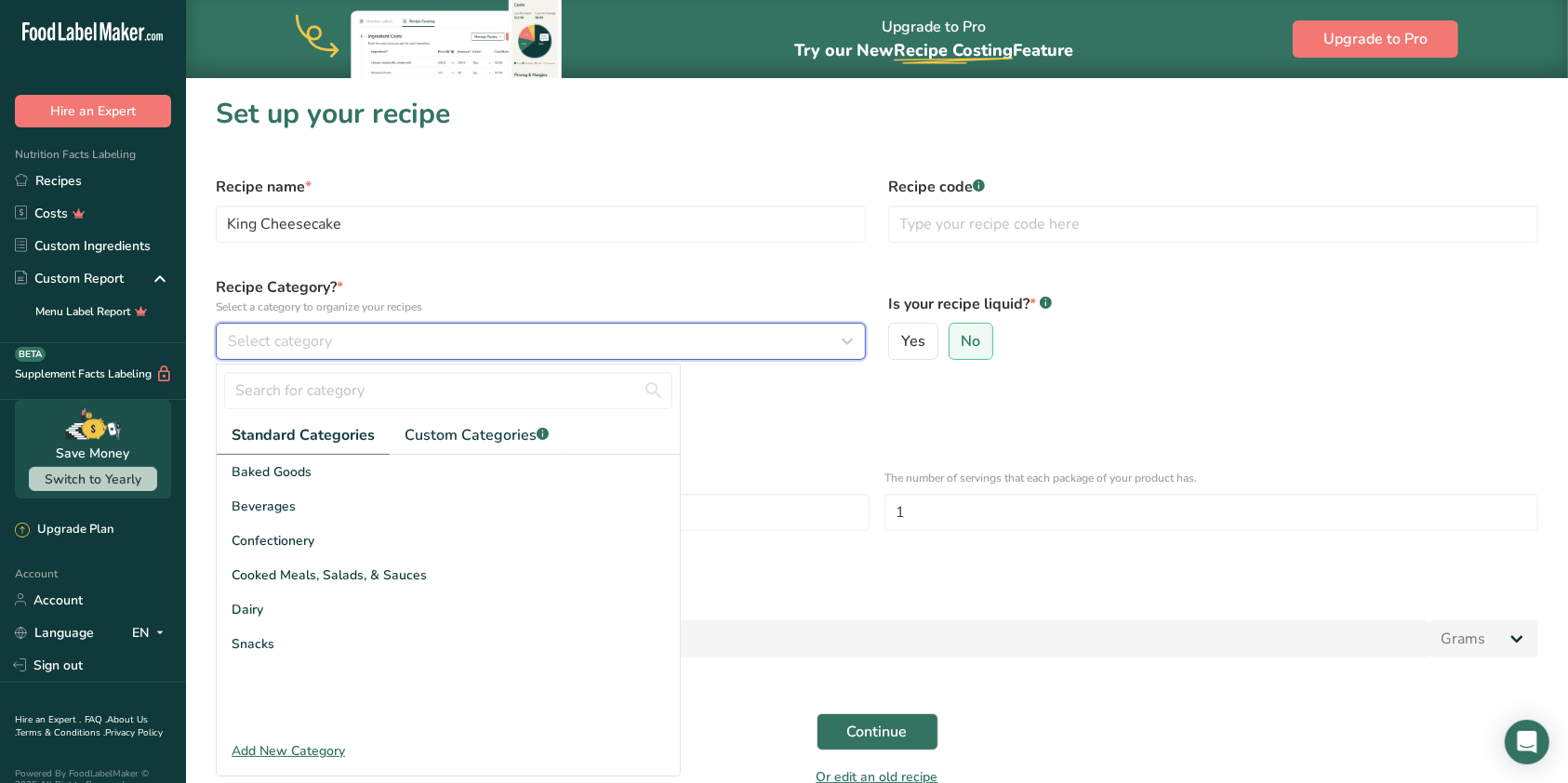
click at [543, 333] on div "Select category" at bounding box center [535, 341] width 615 height 22
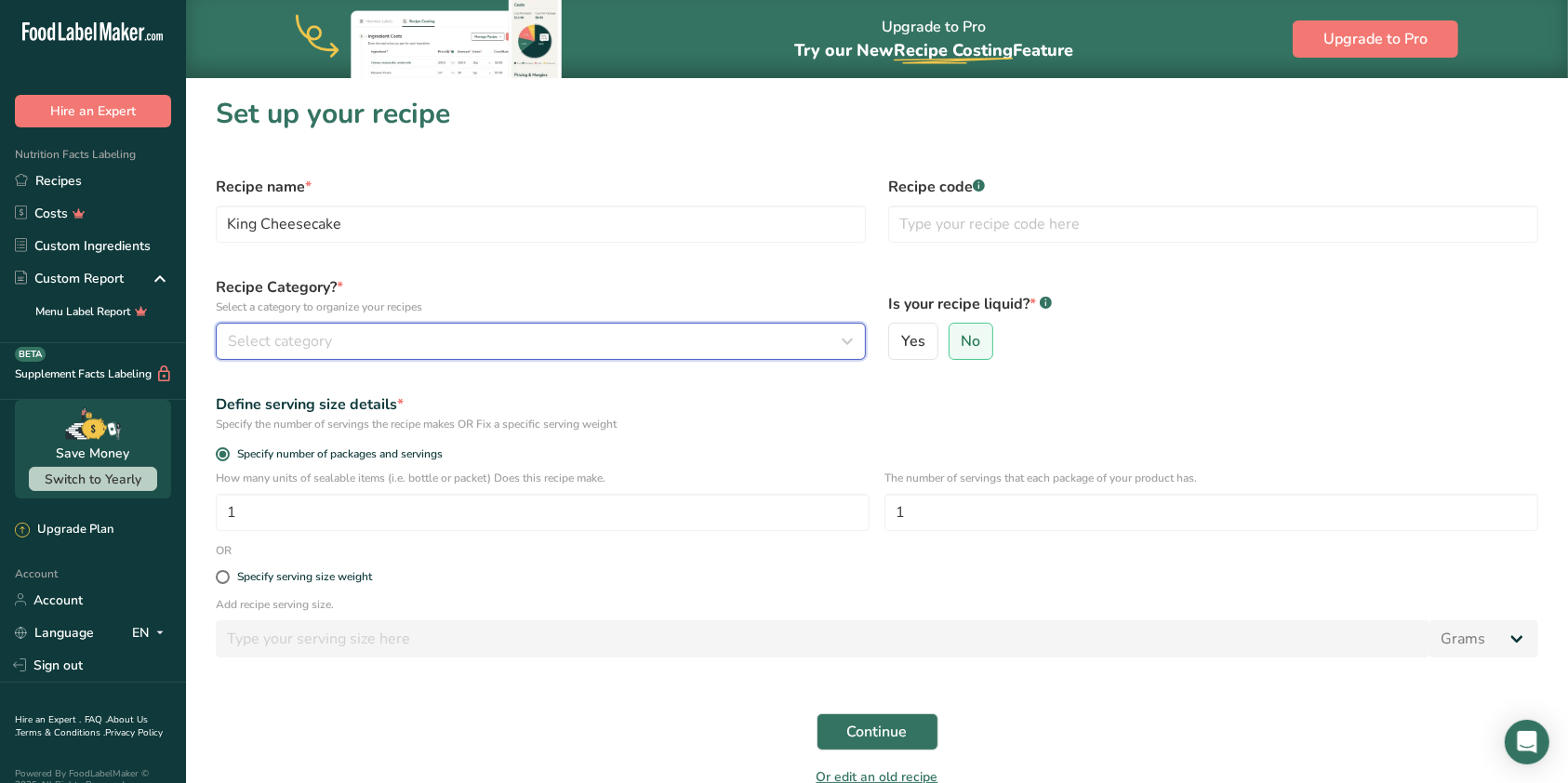
drag, startPoint x: 275, startPoint y: 340, endPoint x: 253, endPoint y: 335, distance: 22.6
click at [272, 340] on span "Select category" at bounding box center [280, 341] width 104 height 22
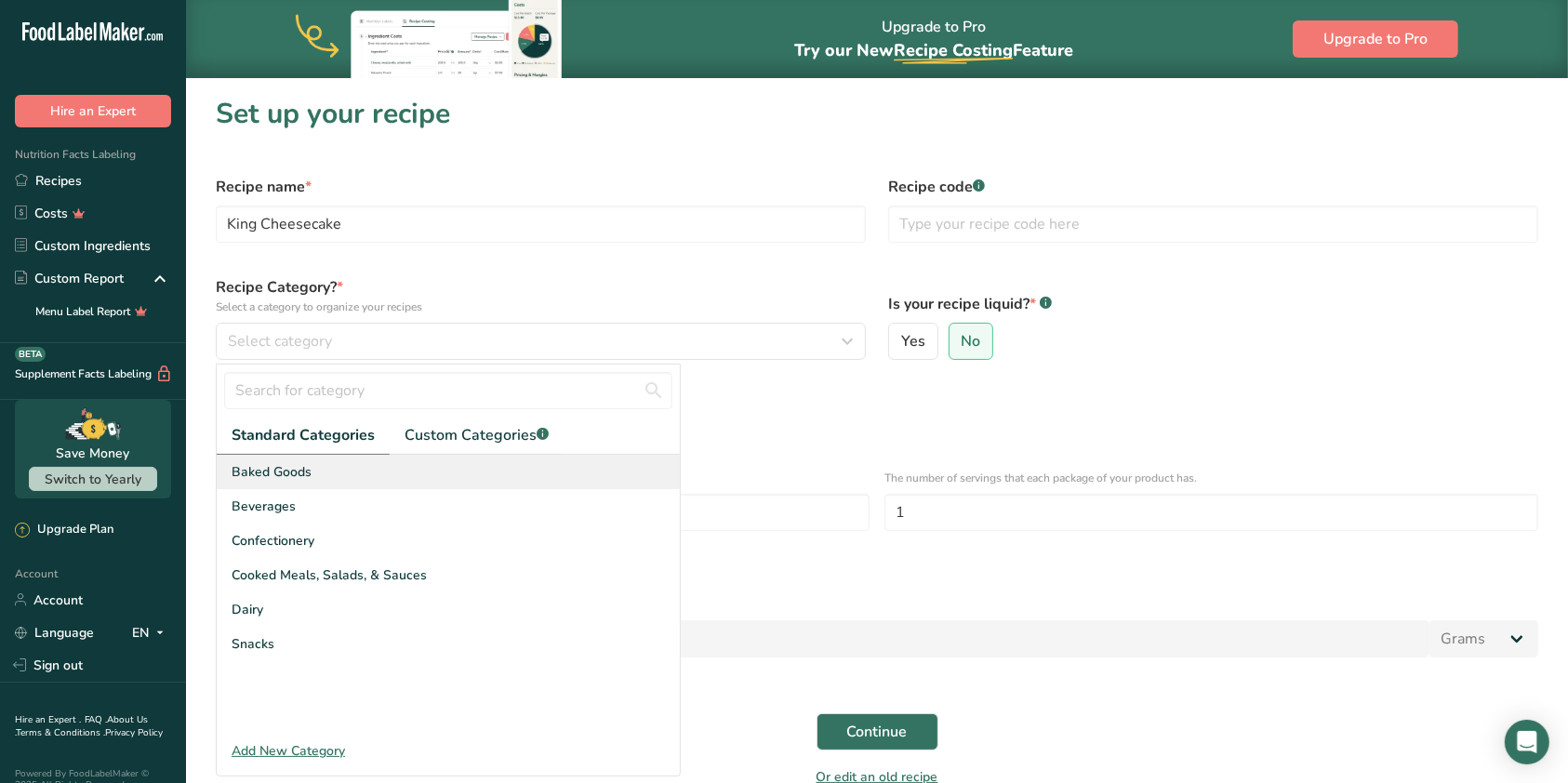
click at [281, 474] on span "Baked Goods" at bounding box center [272, 473] width 80 height 20
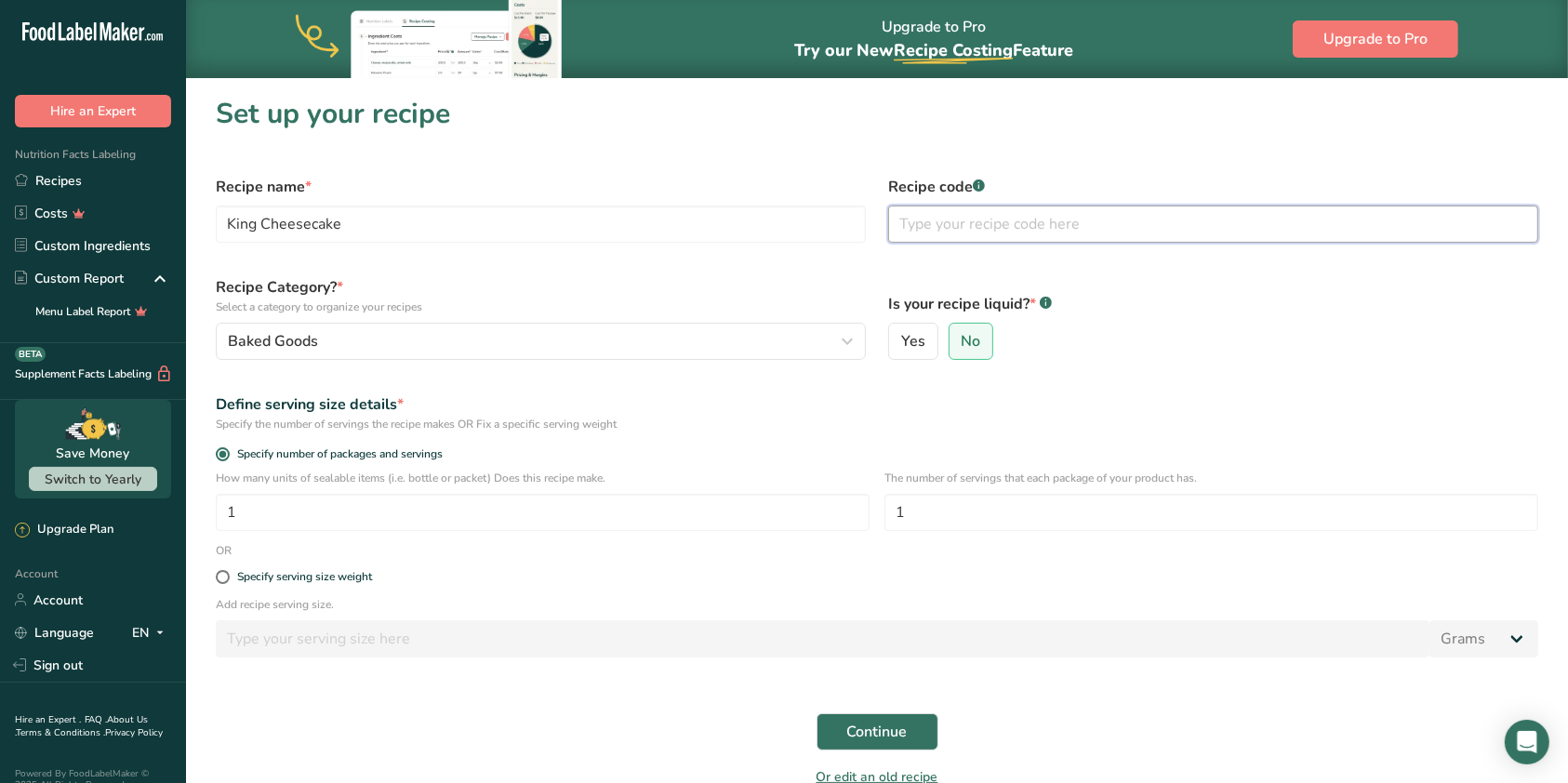
click at [1096, 236] on input "text" at bounding box center [1213, 224] width 650 height 37
click at [1139, 328] on div "Yes No" at bounding box center [1213, 340] width 650 height 37
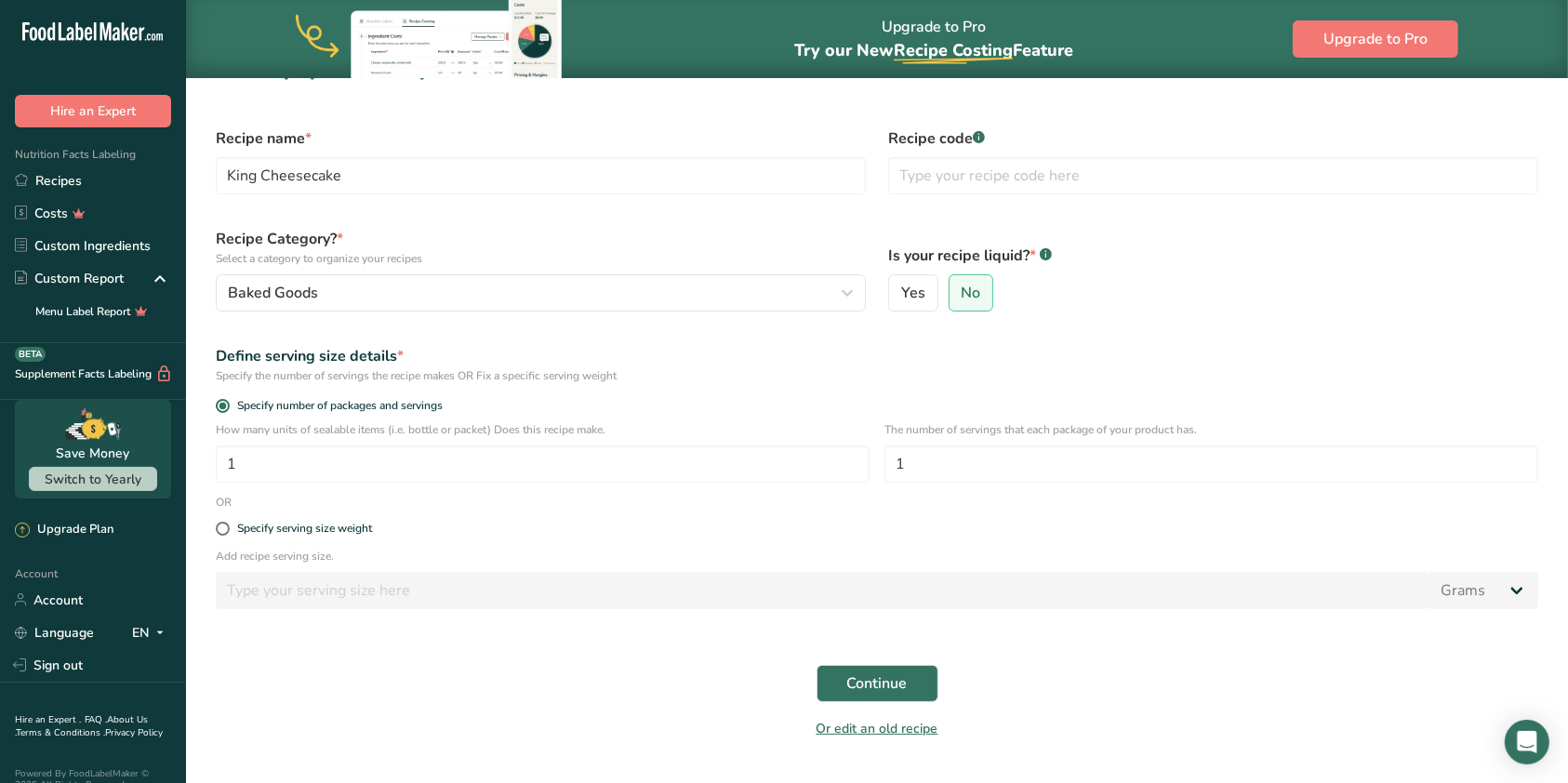
scroll to position [95, 0]
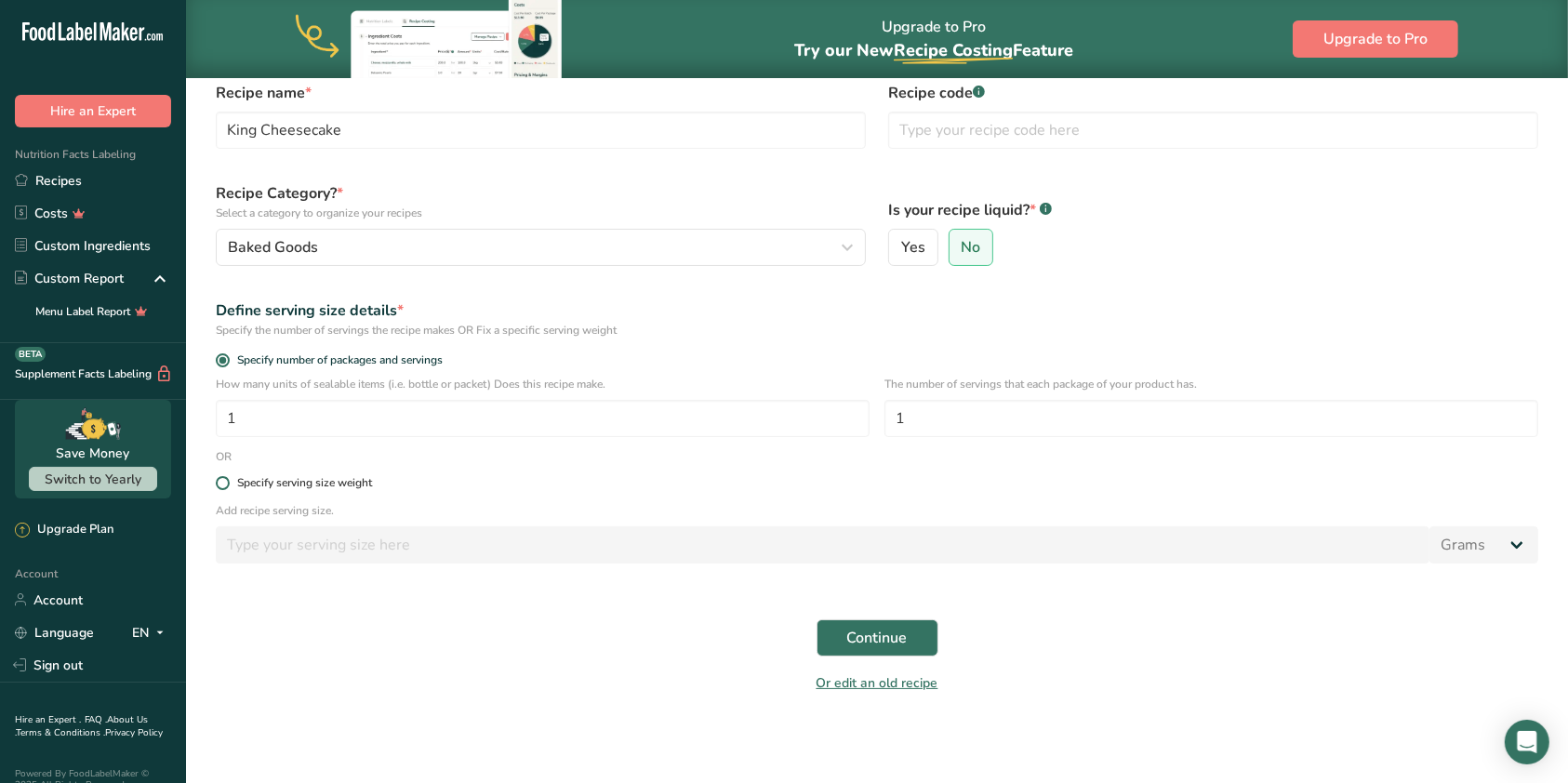
click at [224, 480] on span at bounding box center [223, 484] width 14 height 14
click at [224, 480] on input "Specify serving size weight" at bounding box center [222, 483] width 12 height 12
radio input "true"
radio input "false"
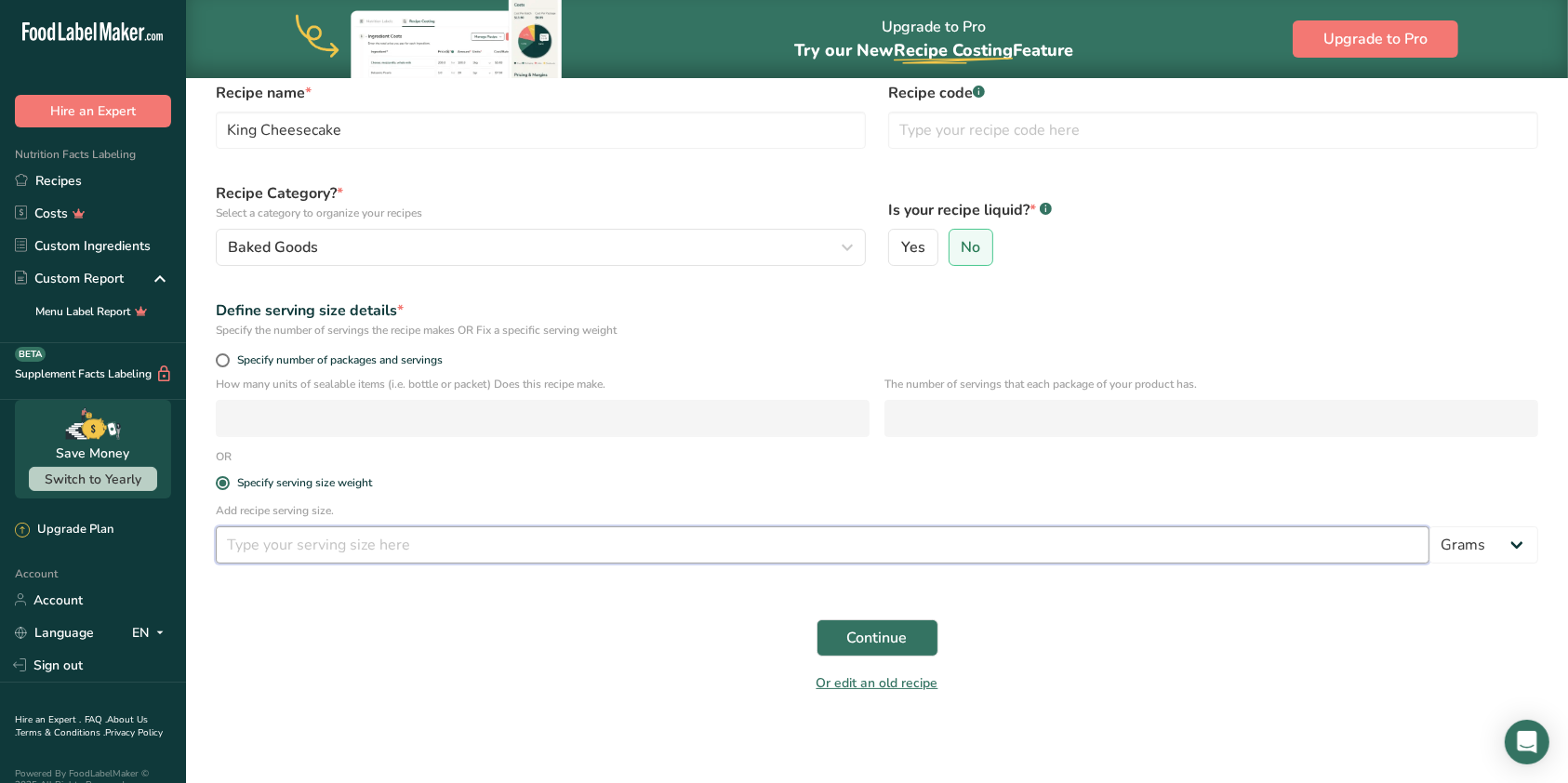
click at [310, 535] on input "number" at bounding box center [823, 544] width 1214 height 37
type input "2.5"
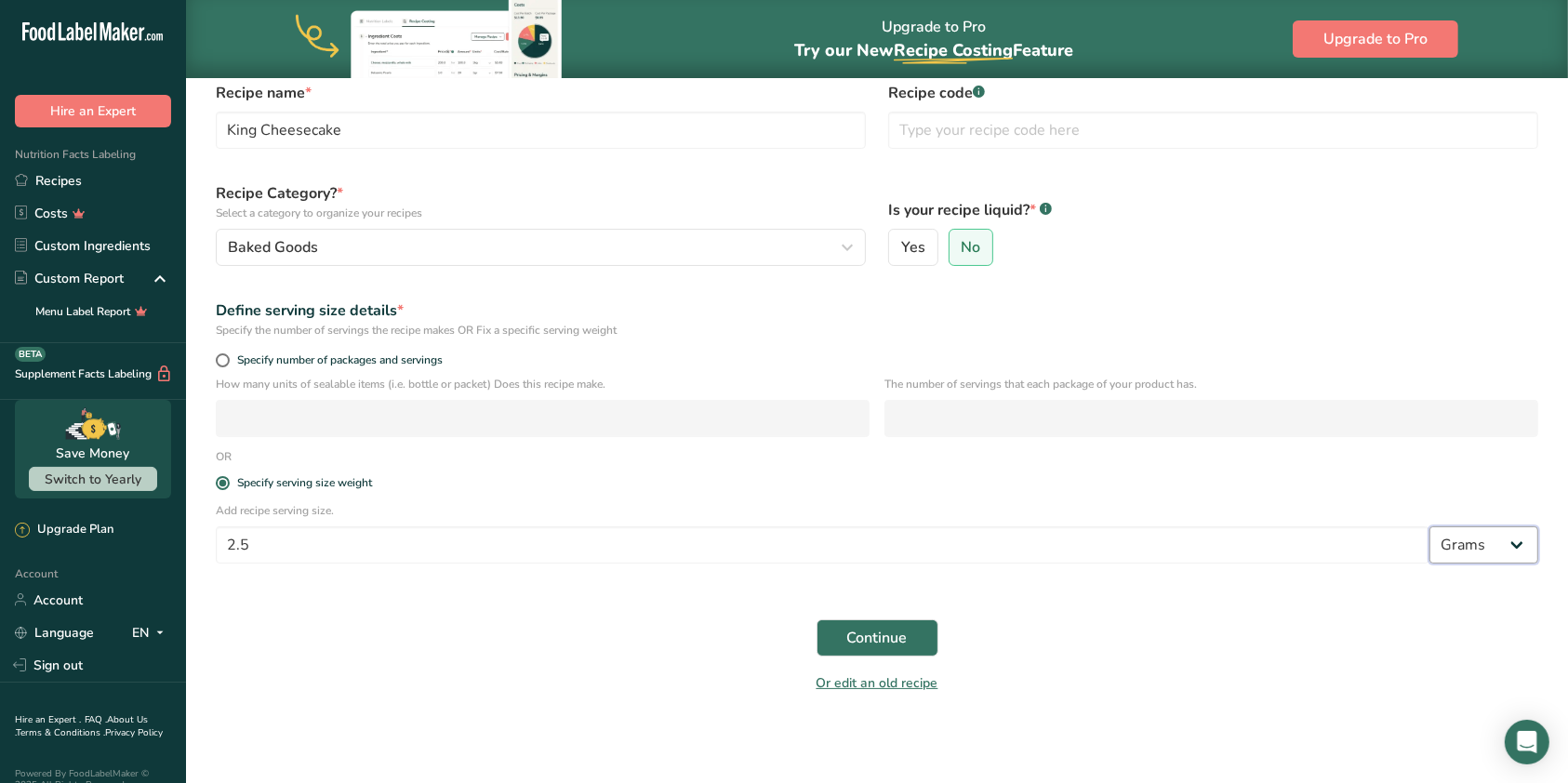
click at [1492, 562] on select "Grams kg mg mcg lb oz l mL fl oz tbsp tsp cup qt gallon" at bounding box center [1483, 544] width 108 height 37
select select "3"
click at [1430, 526] on select "Grams kg mg mcg lb oz l mL fl oz tbsp tsp cup qt gallon" at bounding box center [1483, 544] width 108 height 37
click at [903, 643] on span "Continue" at bounding box center [877, 638] width 61 height 22
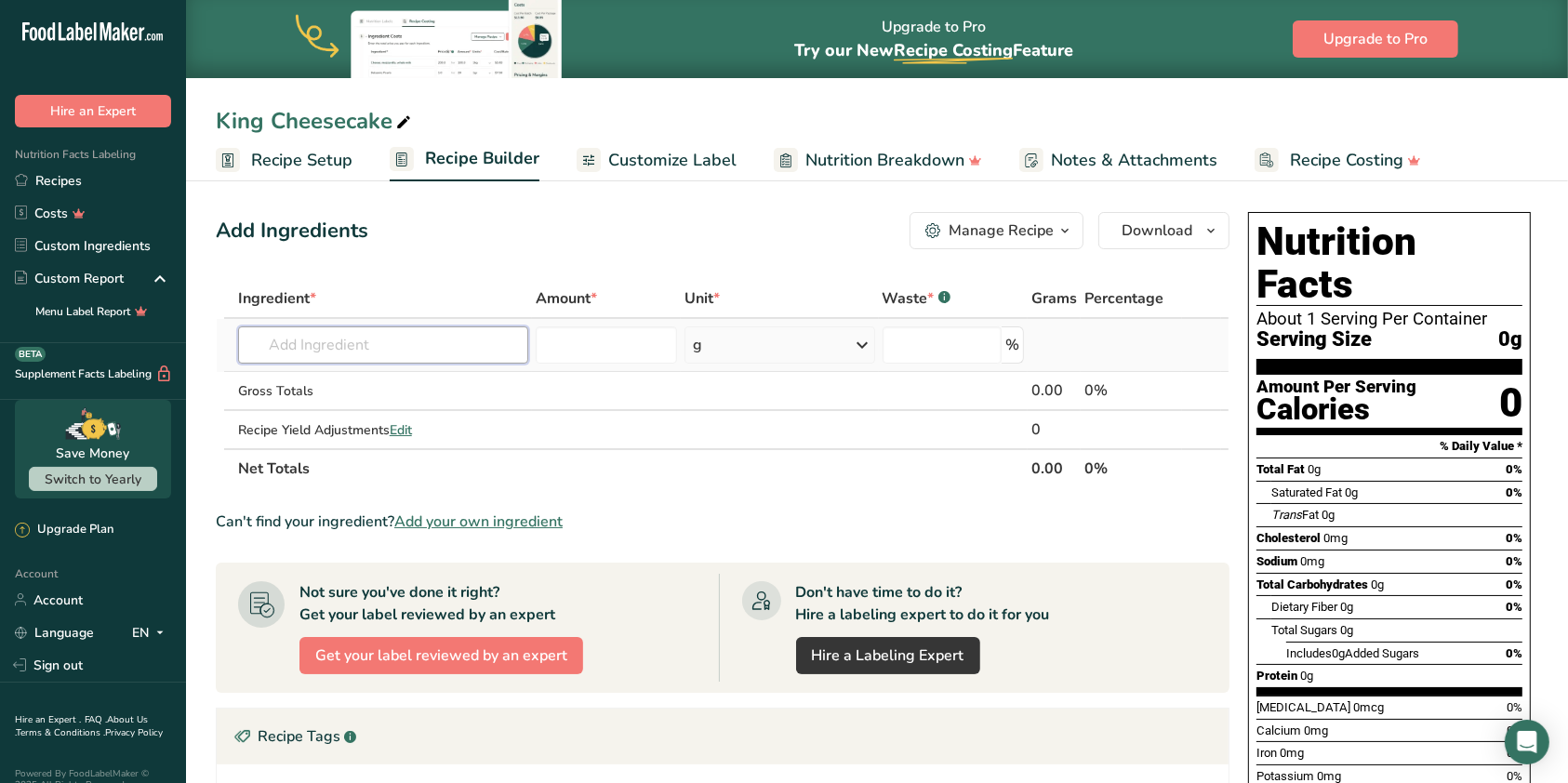
click at [344, 347] on input "text" at bounding box center [383, 344] width 291 height 37
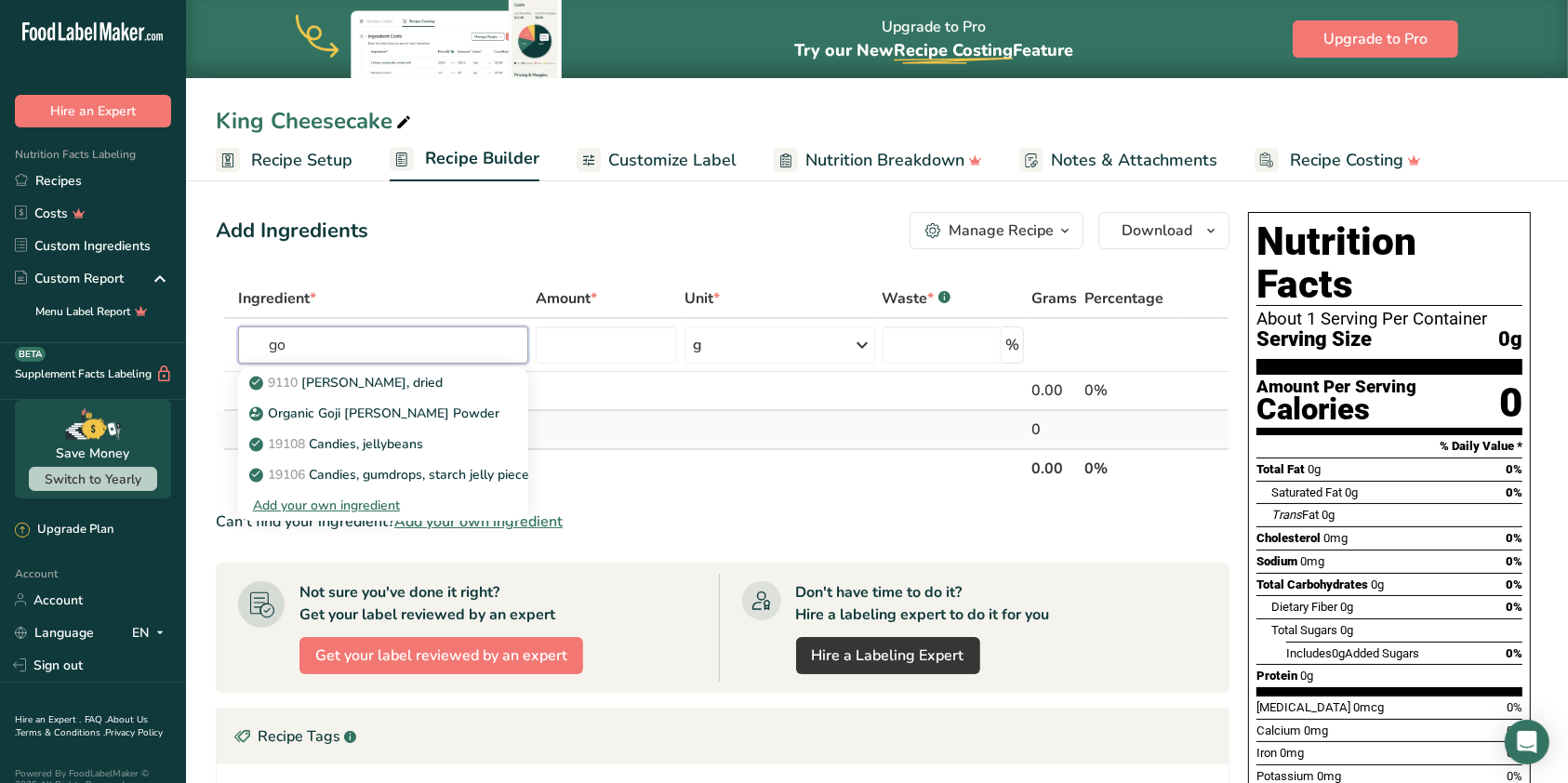
type input "g"
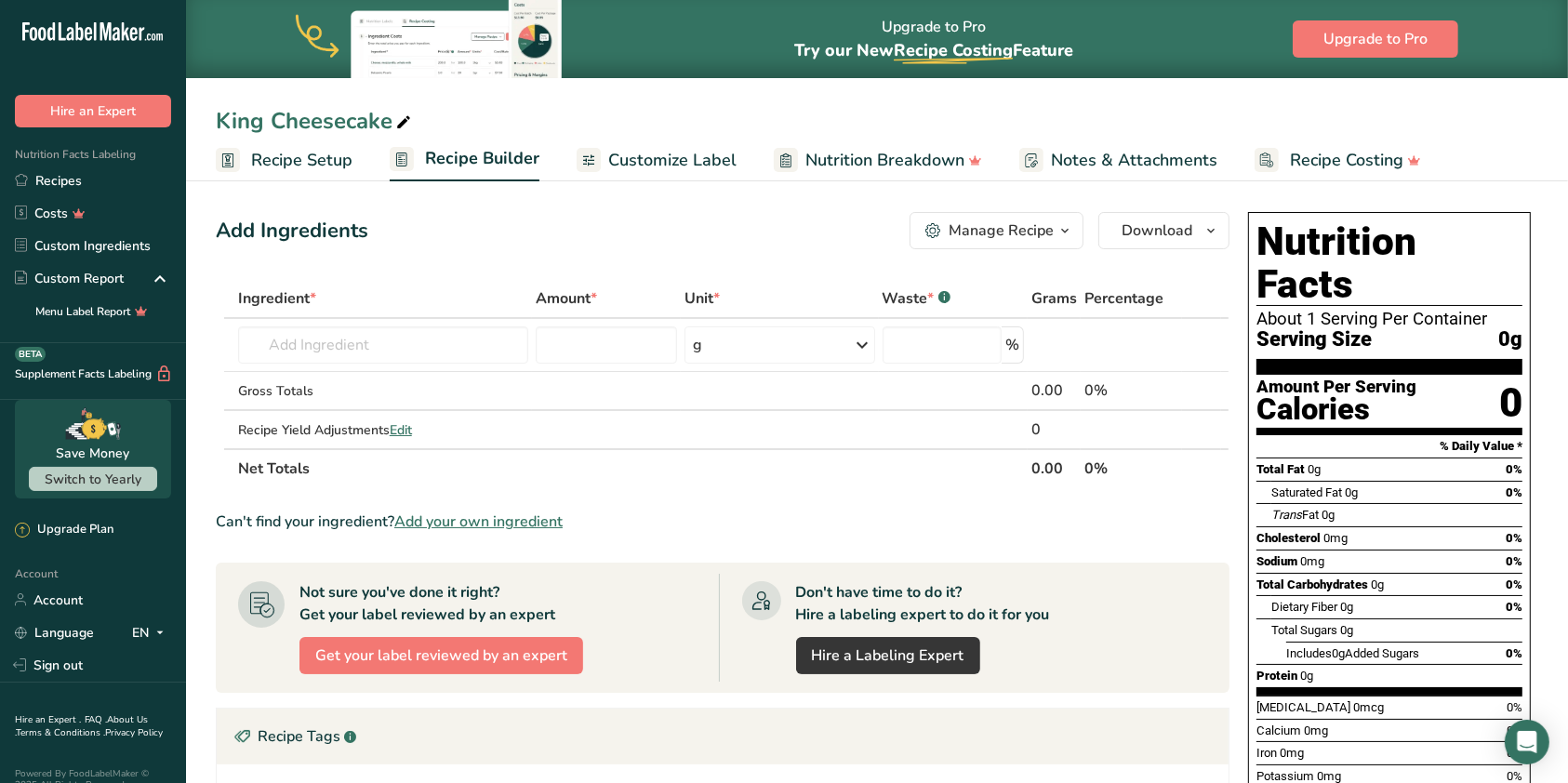
click at [528, 518] on span "Add your own ingredient" at bounding box center [478, 521] width 168 height 22
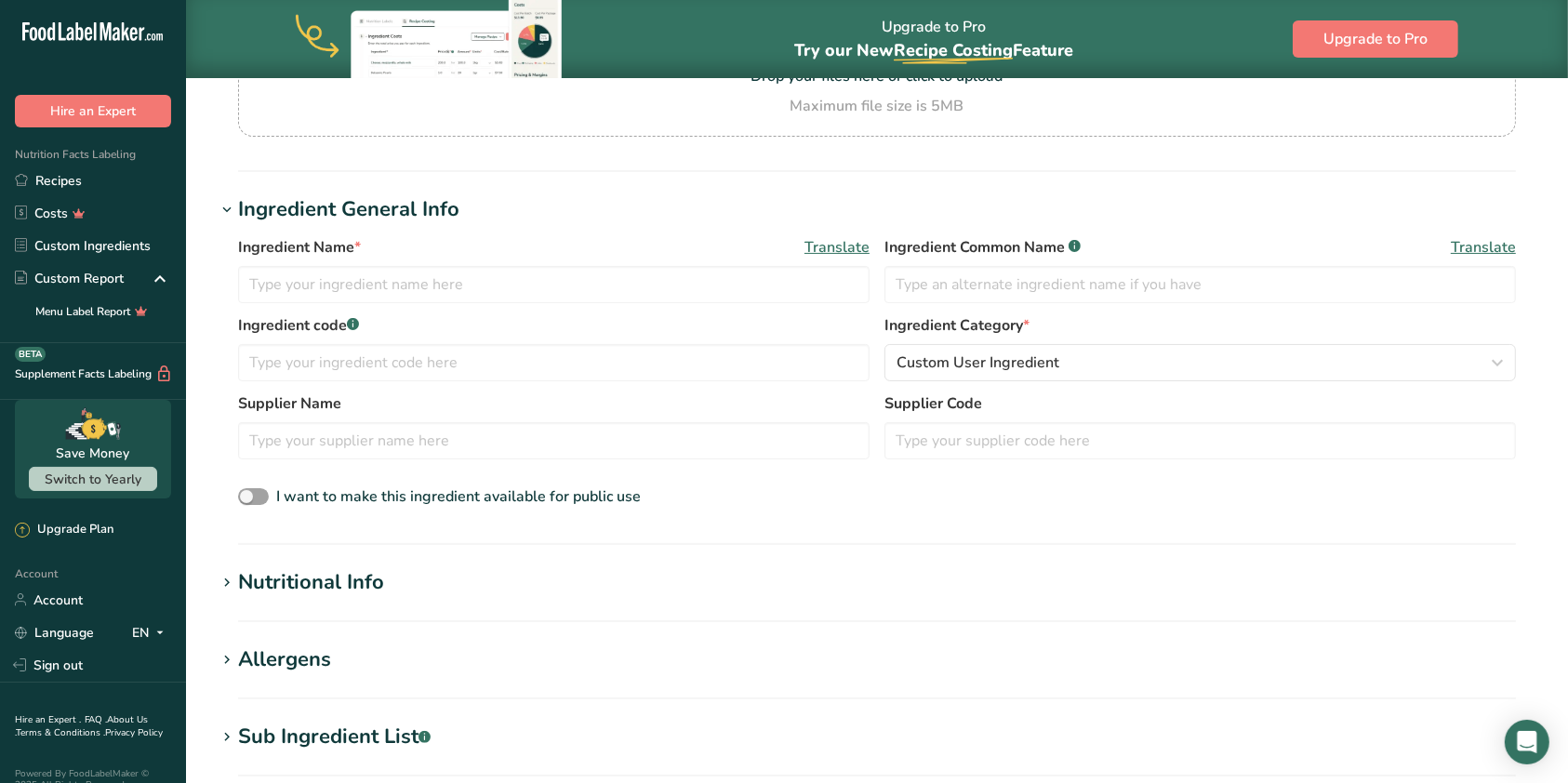
scroll to position [34, 0]
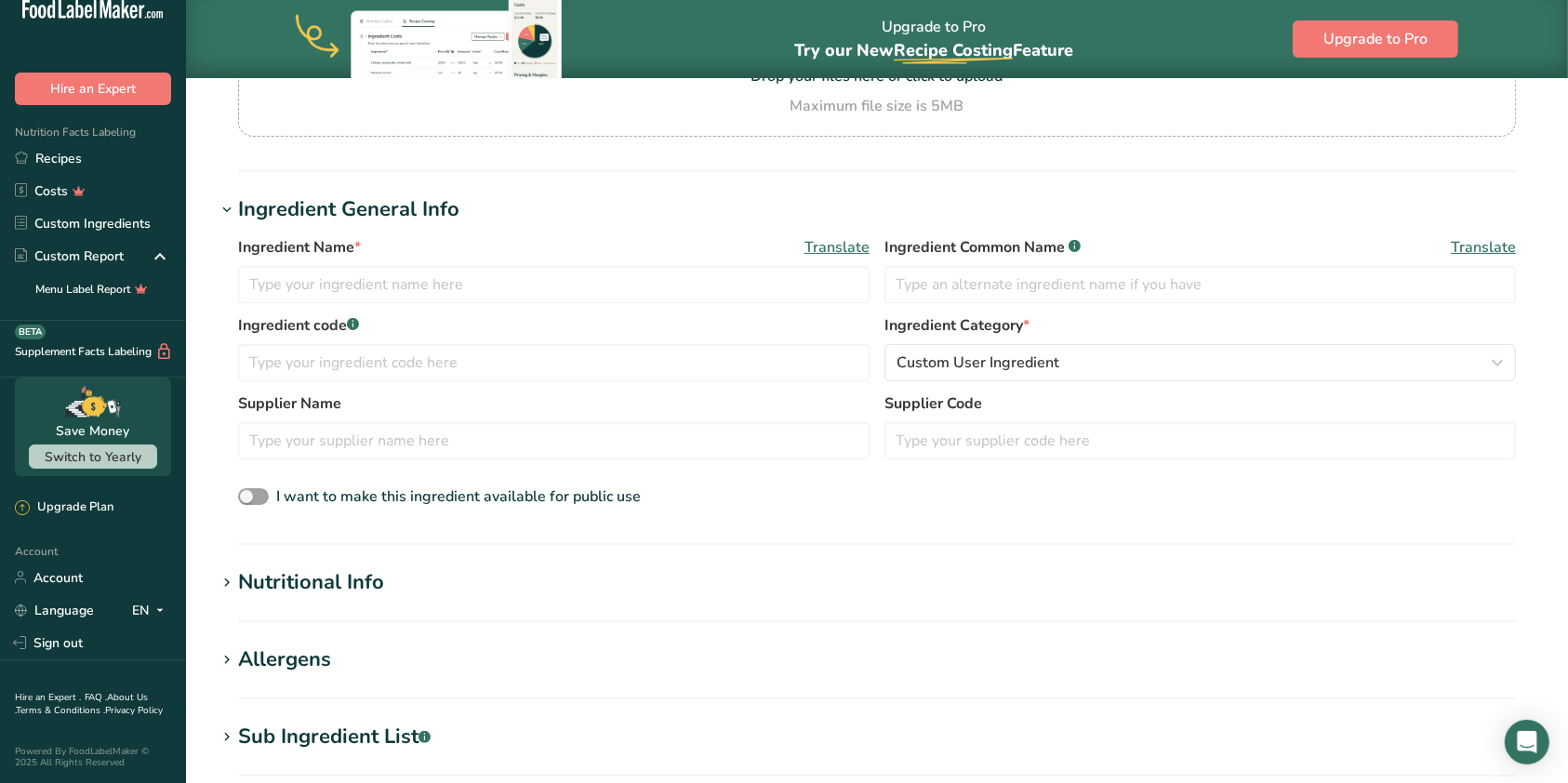
click at [287, 589] on div "Nutritional Info" at bounding box center [310, 582] width 146 height 31
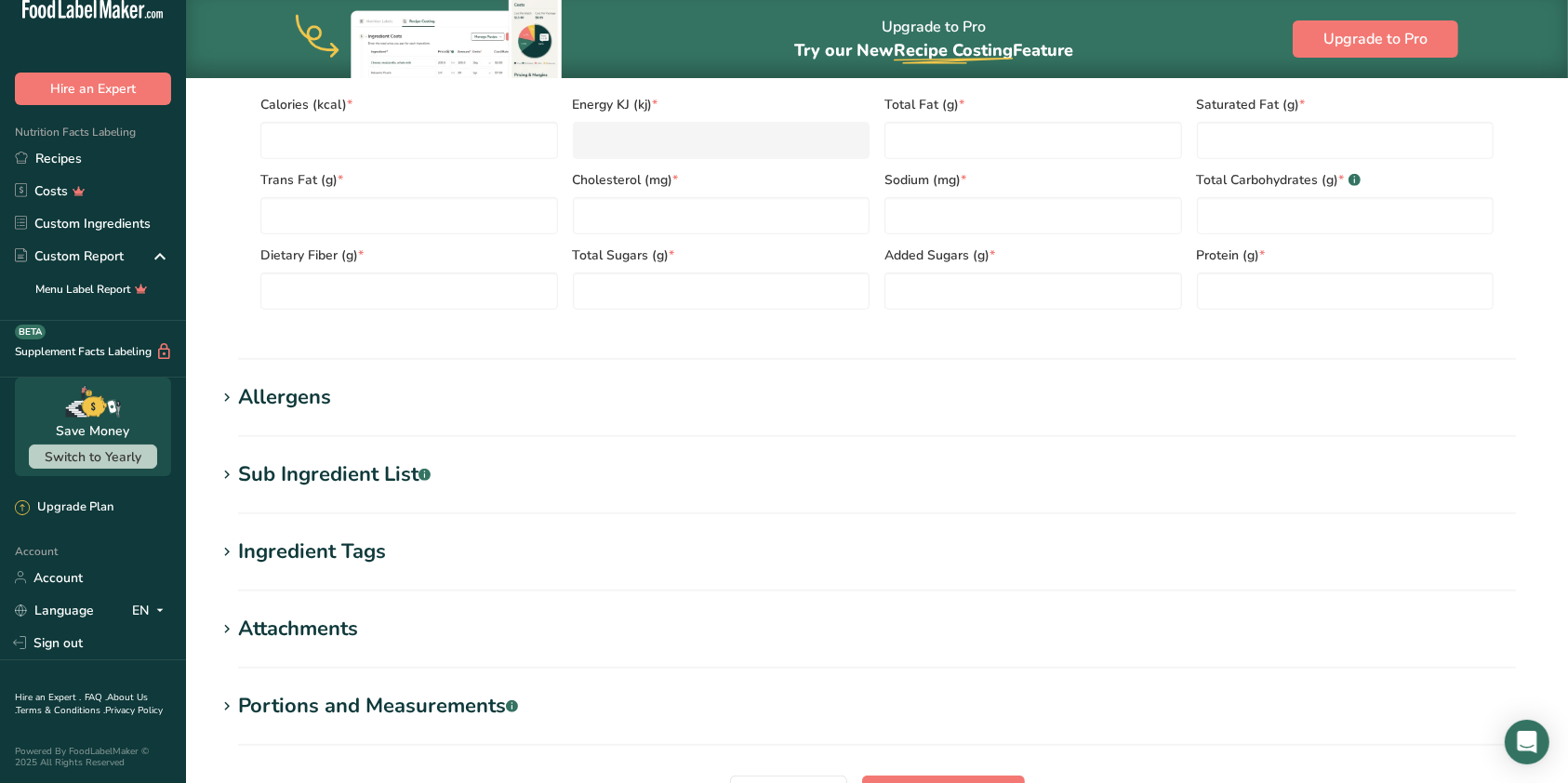
scroll to position [991, 0]
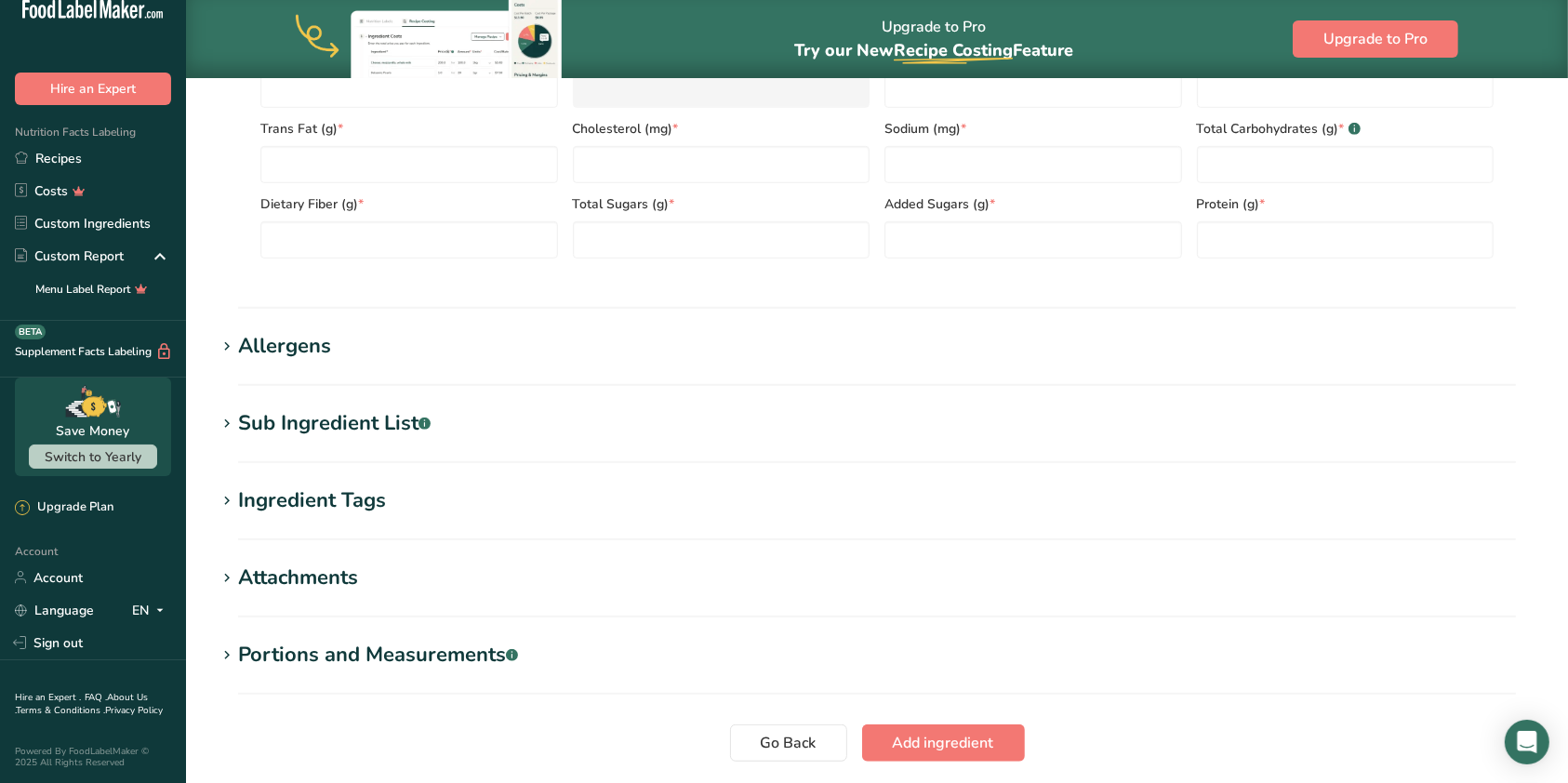
click at [356, 335] on h1 "Allergens" at bounding box center [877, 346] width 1322 height 31
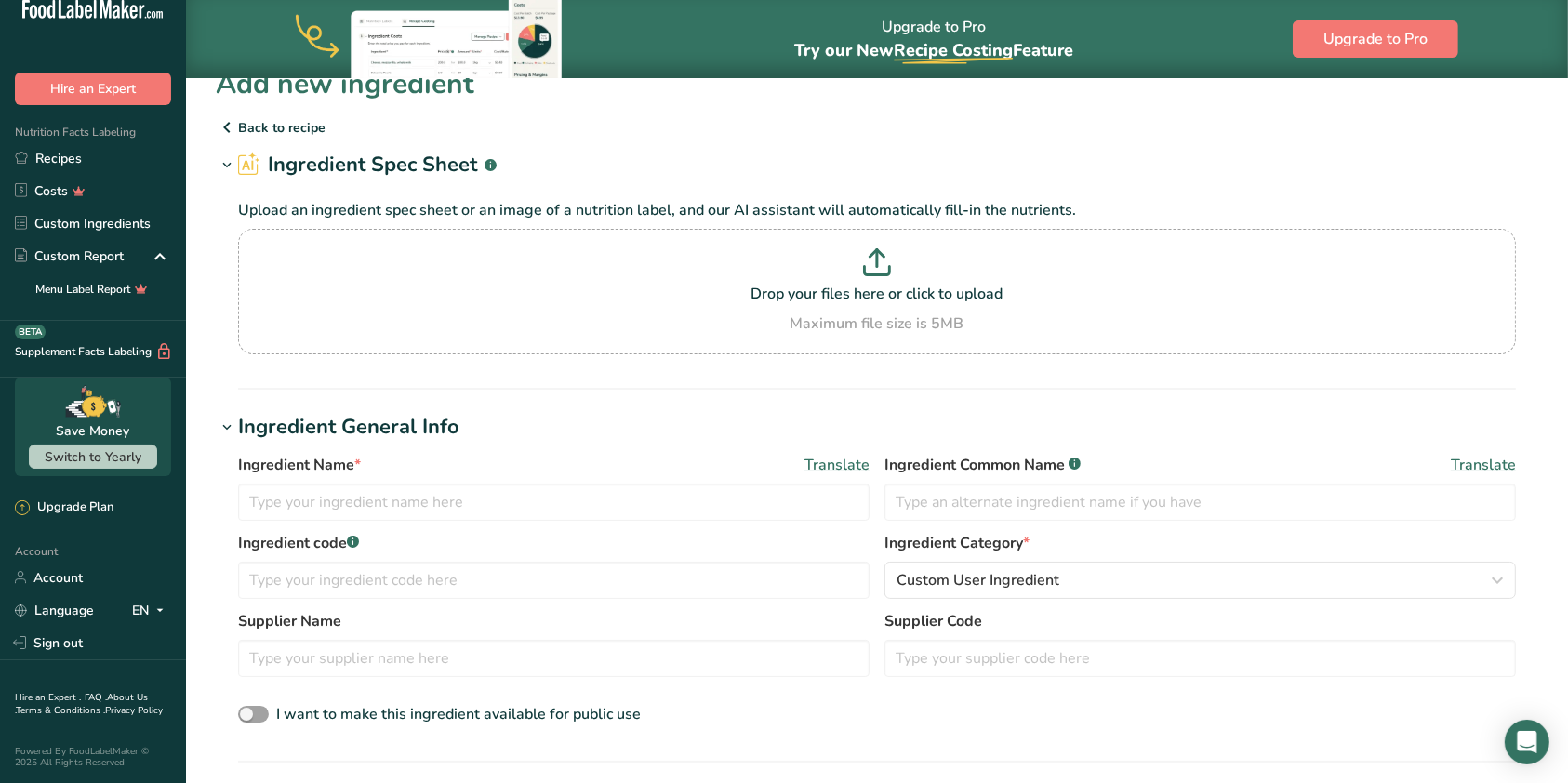
scroll to position [0, 0]
